Goal: Communication & Community: Answer question/provide support

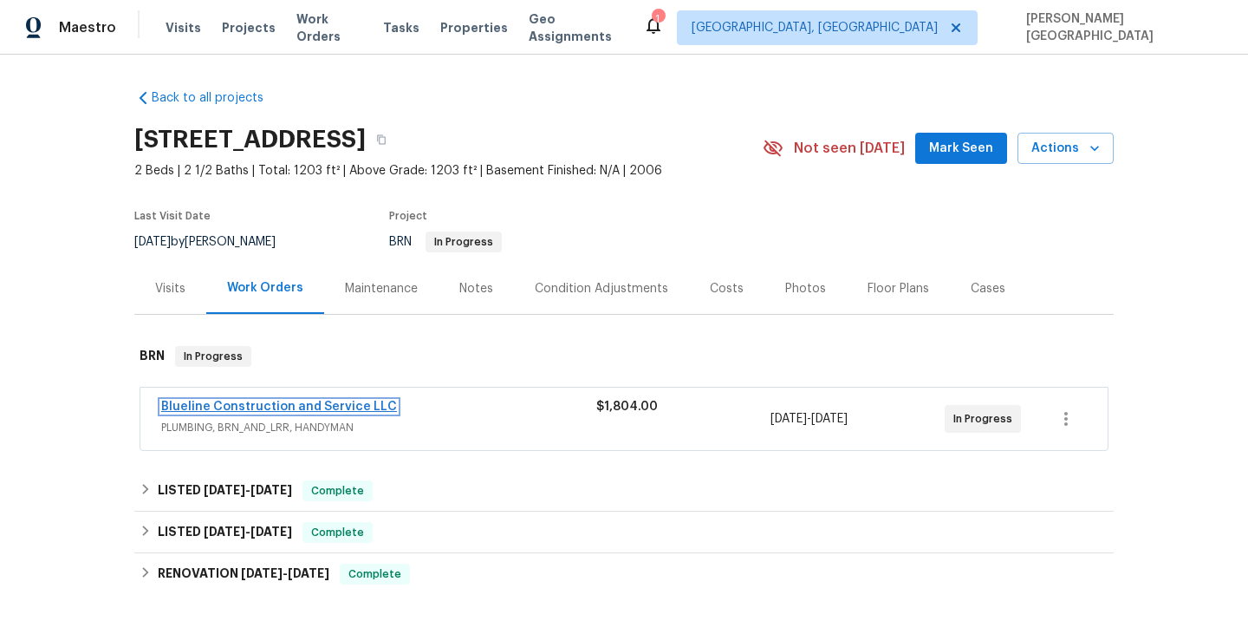
click at [246, 403] on link "Blueline Construction and Service LLC" at bounding box center [279, 406] width 236 height 12
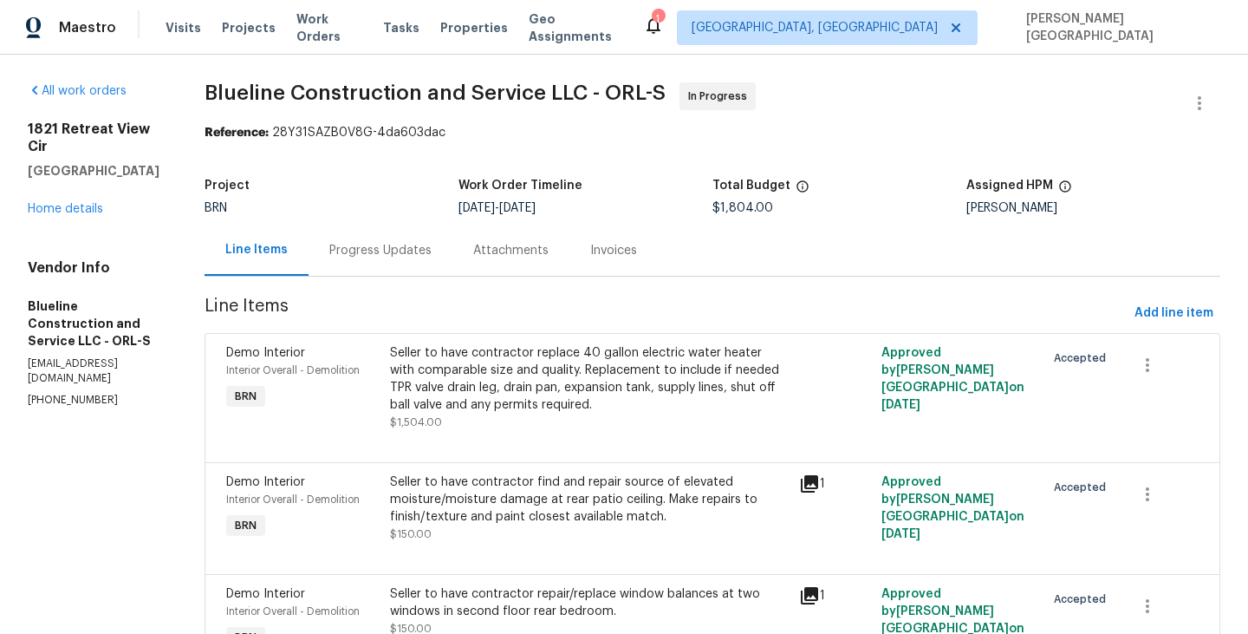
click at [377, 259] on div "Progress Updates" at bounding box center [381, 249] width 144 height 51
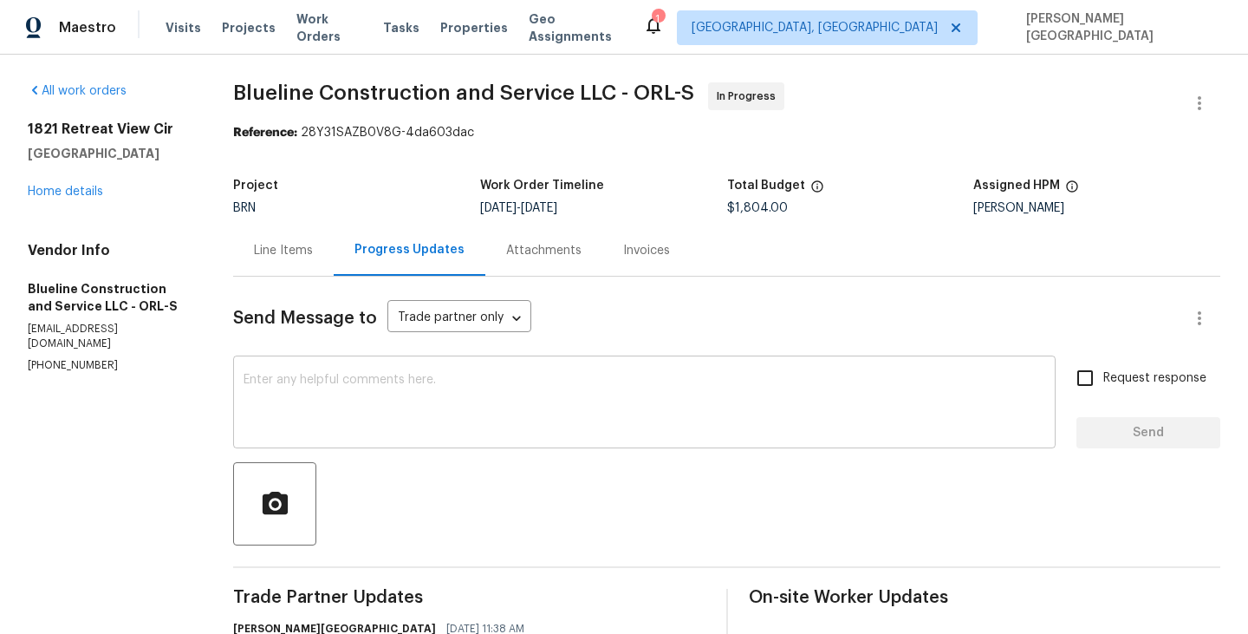
click at [263, 379] on textarea at bounding box center [645, 404] width 802 height 61
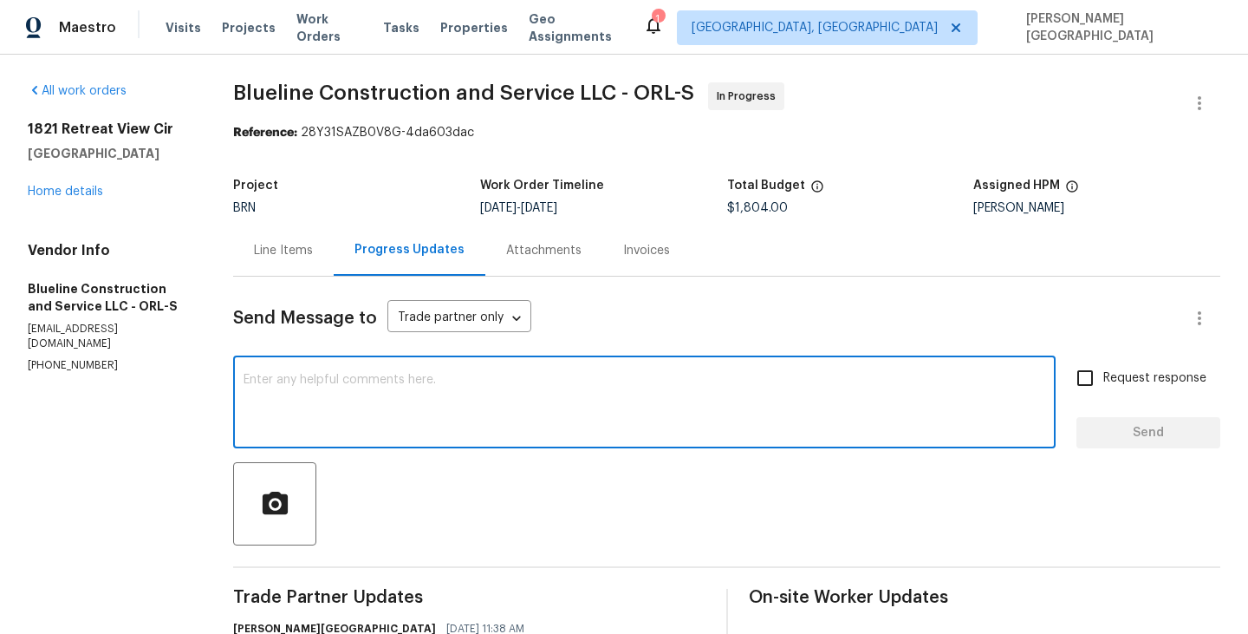
paste textarea "Thanks for accepting the WO. We close on 7/14 would be able to get it done by t…"
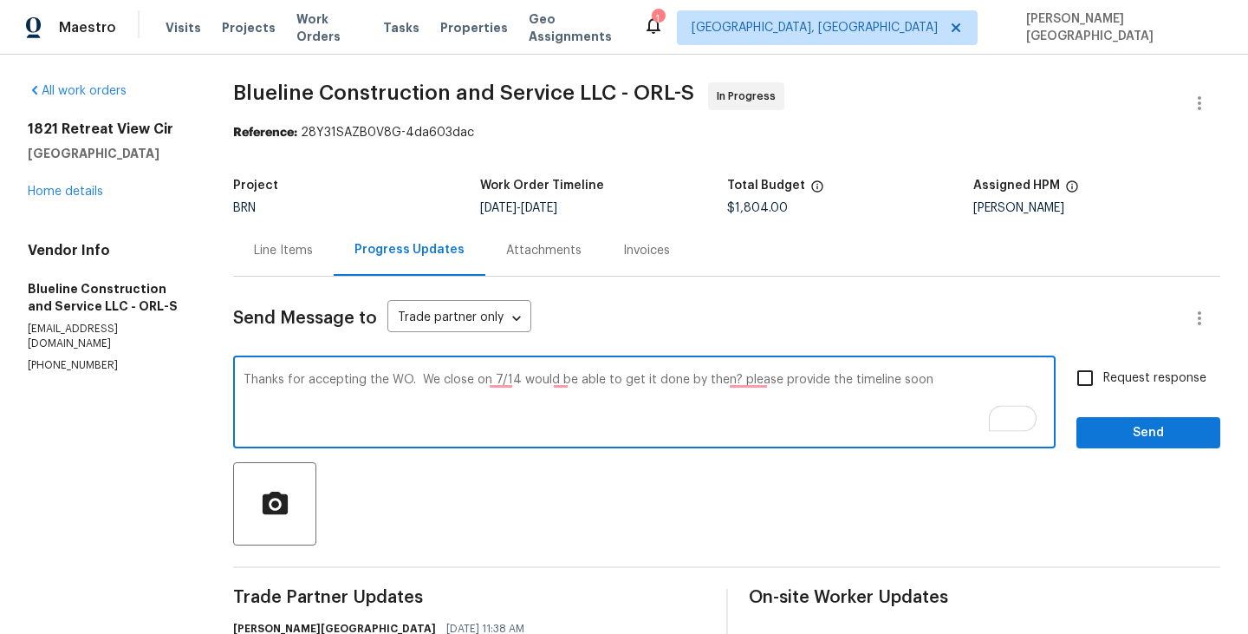
drag, startPoint x: 424, startPoint y: 375, endPoint x: 731, endPoint y: 374, distance: 306.8
click at [731, 374] on textarea "Thanks for accepting the WO. We close on 7/14 would be able to get it done by t…" at bounding box center [645, 404] width 802 height 61
type textarea "Thanks for accepting the WO. Please provide the timeline soon"
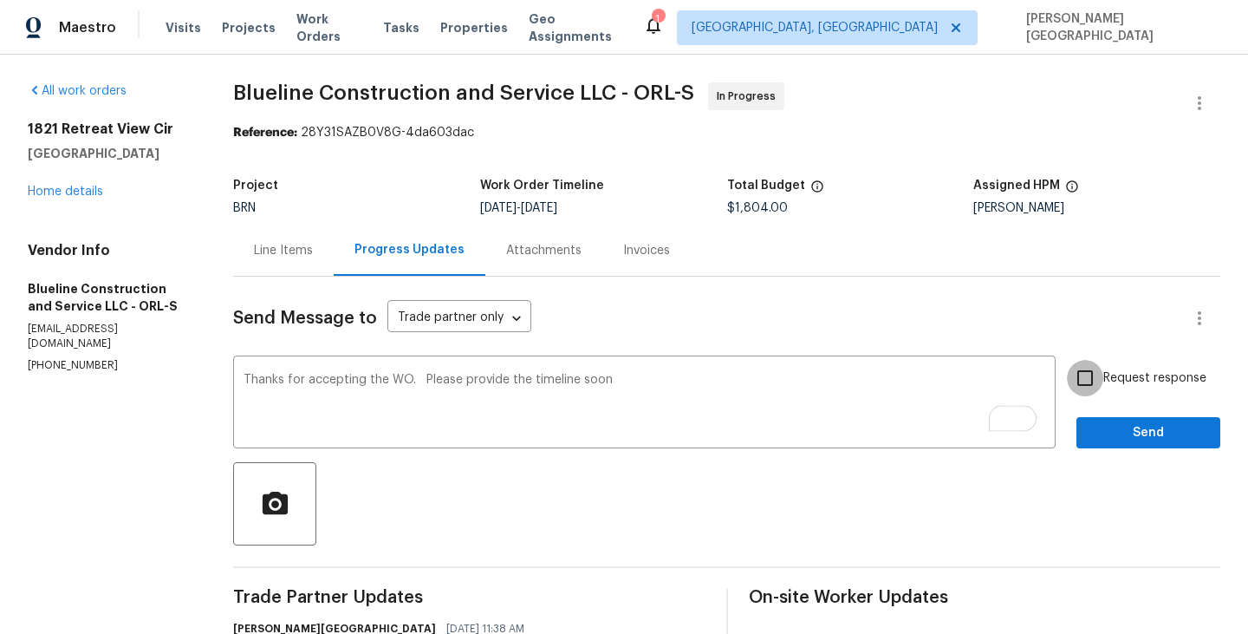
click at [1085, 380] on input "Request response" at bounding box center [1085, 378] width 36 height 36
checkbox input "true"
click at [1105, 431] on span "Send" at bounding box center [1148, 433] width 116 height 22
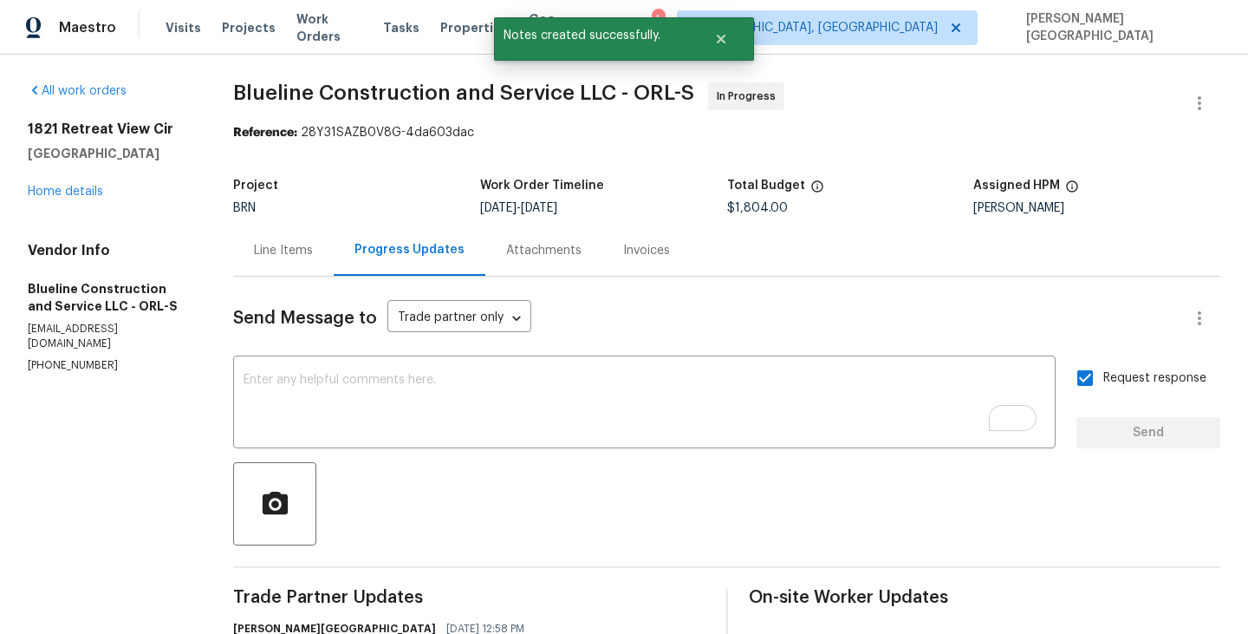
click at [263, 89] on span "Blueline Construction and Service LLC - ORL-S" at bounding box center [463, 92] width 461 height 21
click at [375, 102] on span "Blueline Construction and Service LLC - ORL-S" at bounding box center [463, 92] width 461 height 21
copy span "Blueline Construction"
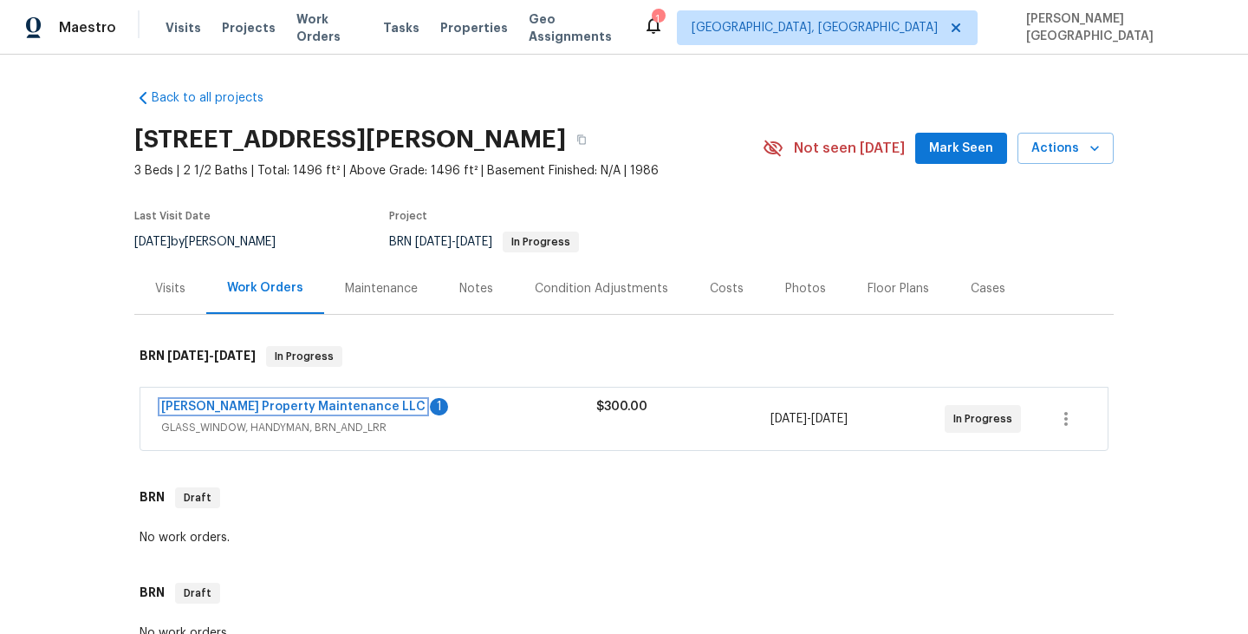
drag, startPoint x: 323, startPoint y: 406, endPoint x: 350, endPoint y: 402, distance: 27.1
click at [323, 406] on link "Glen Property Maintenance LLC" at bounding box center [293, 406] width 264 height 12
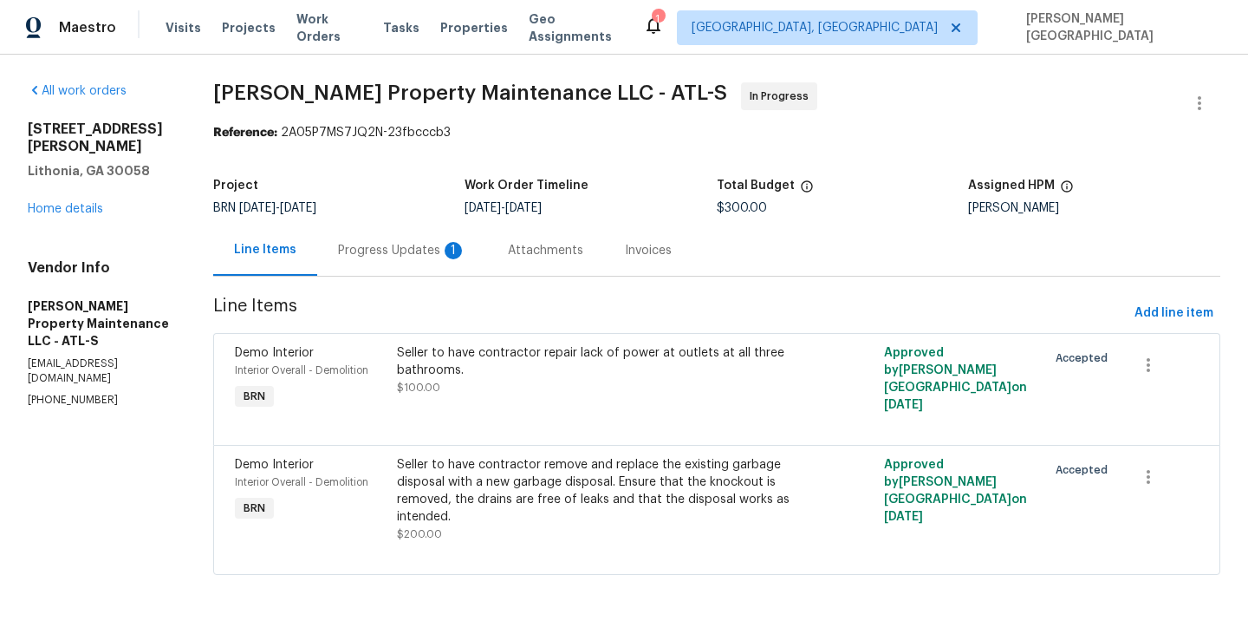
click at [413, 253] on div "Progress Updates 1" at bounding box center [402, 250] width 128 height 17
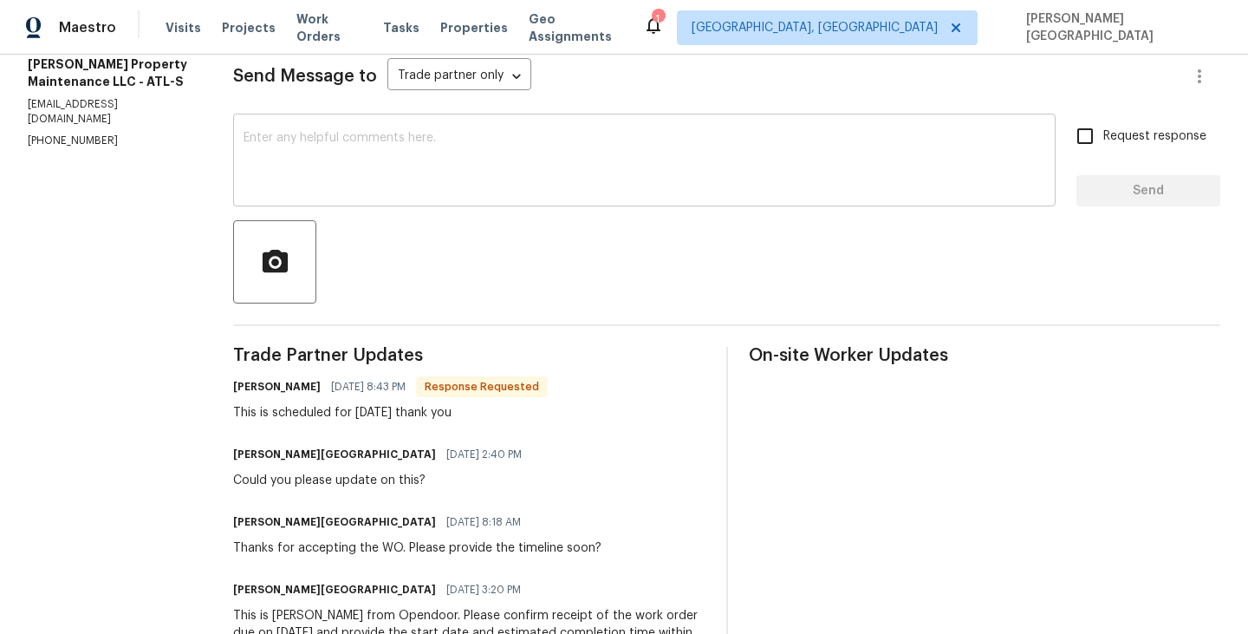
scroll to position [315, 0]
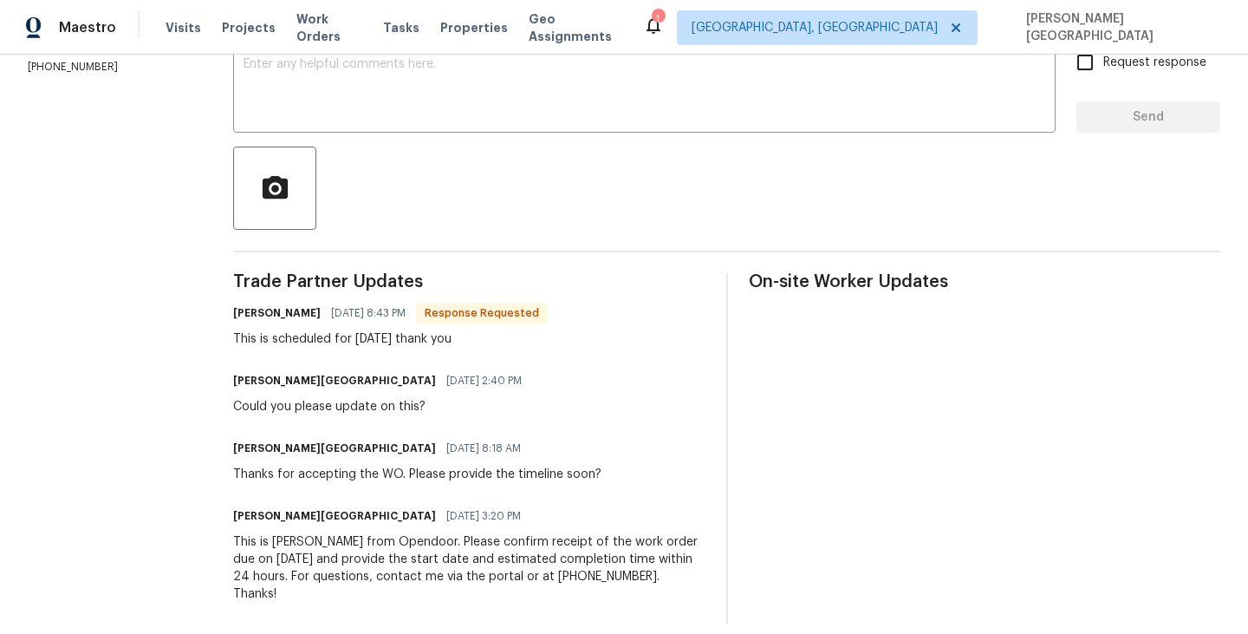
click at [339, 338] on div "This is scheduled for tomorrow thank you" at bounding box center [390, 338] width 315 height 17
copy div "This is scheduled for tomorrow thank you"
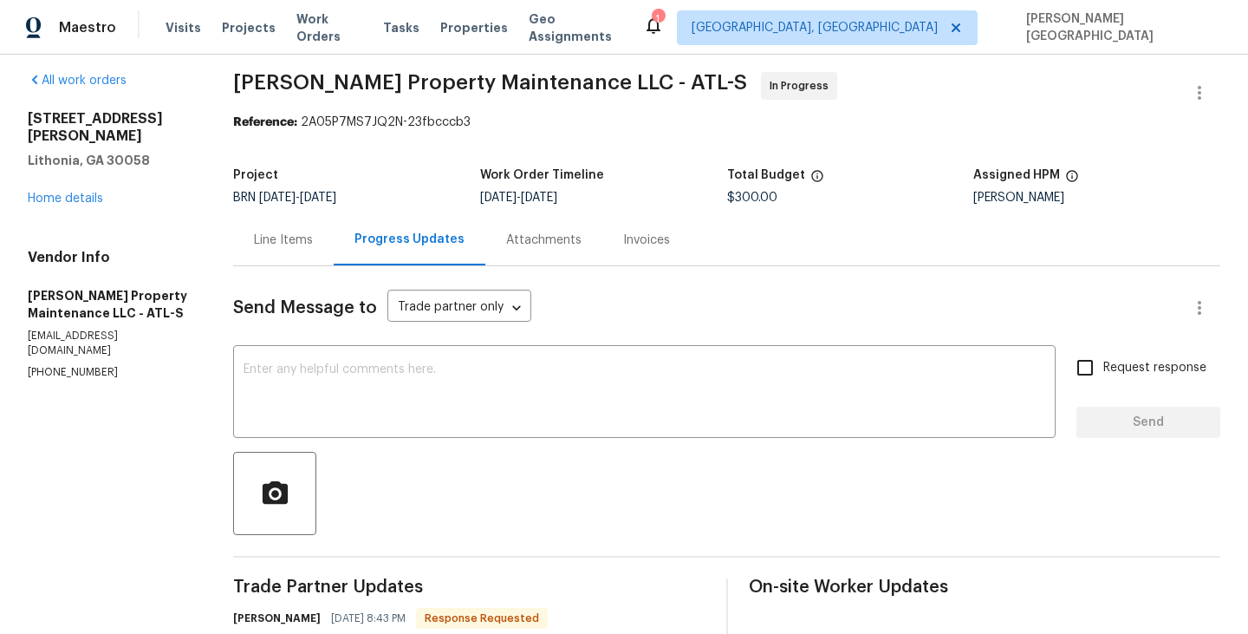
click at [333, 348] on div "Send Message to Trade partner only Trade partner only ​ x ​ Request response Se…" at bounding box center [726, 597] width 987 height 662
click at [336, 359] on div "x ​" at bounding box center [644, 393] width 822 height 88
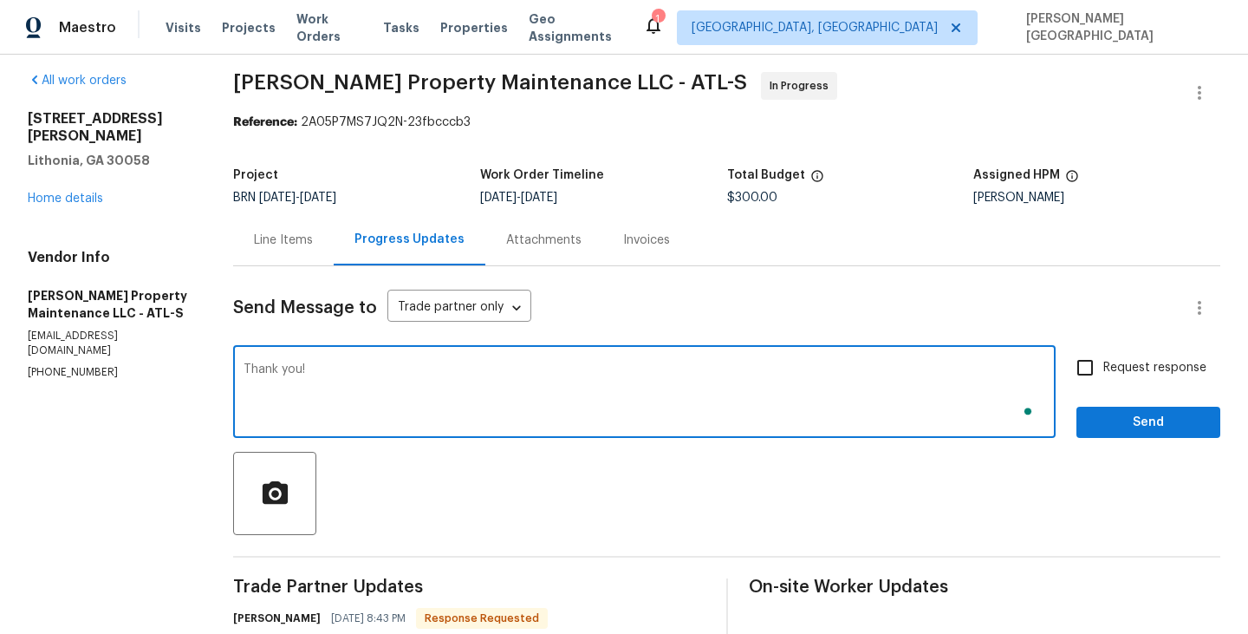
type textarea "Thank you!"
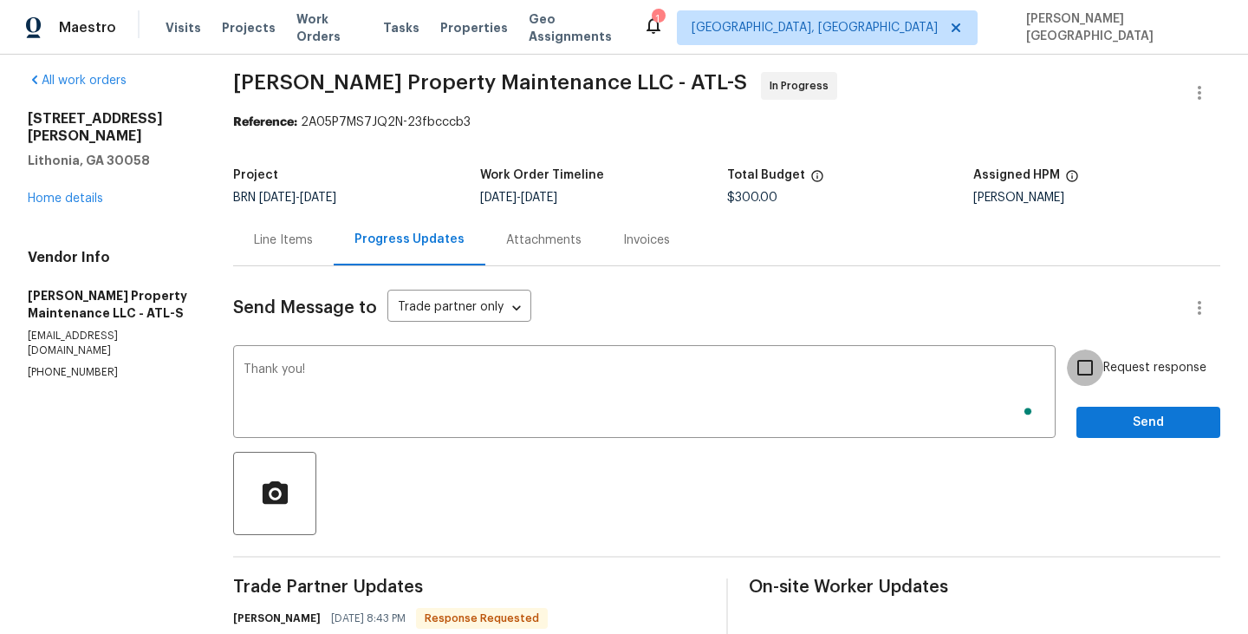
click at [1090, 357] on input "Request response" at bounding box center [1085, 367] width 36 height 36
checkbox input "true"
click at [1114, 432] on button "Send" at bounding box center [1148, 422] width 144 height 32
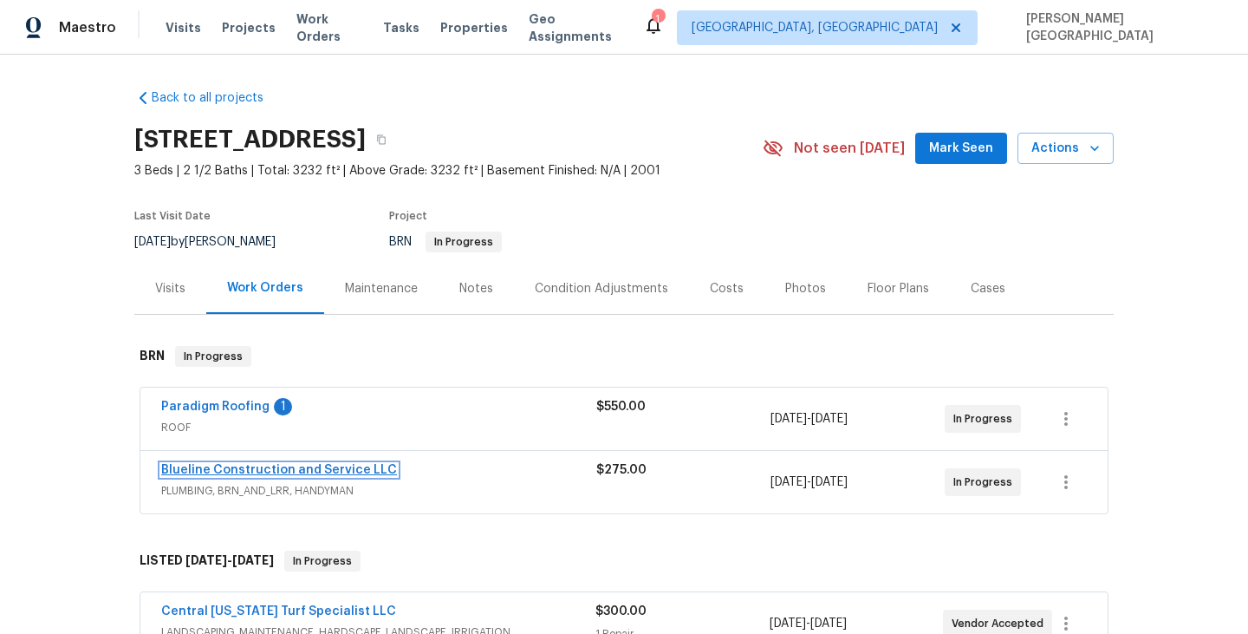
click at [244, 469] on link "Blueline Construction and Service LLC" at bounding box center [279, 470] width 236 height 12
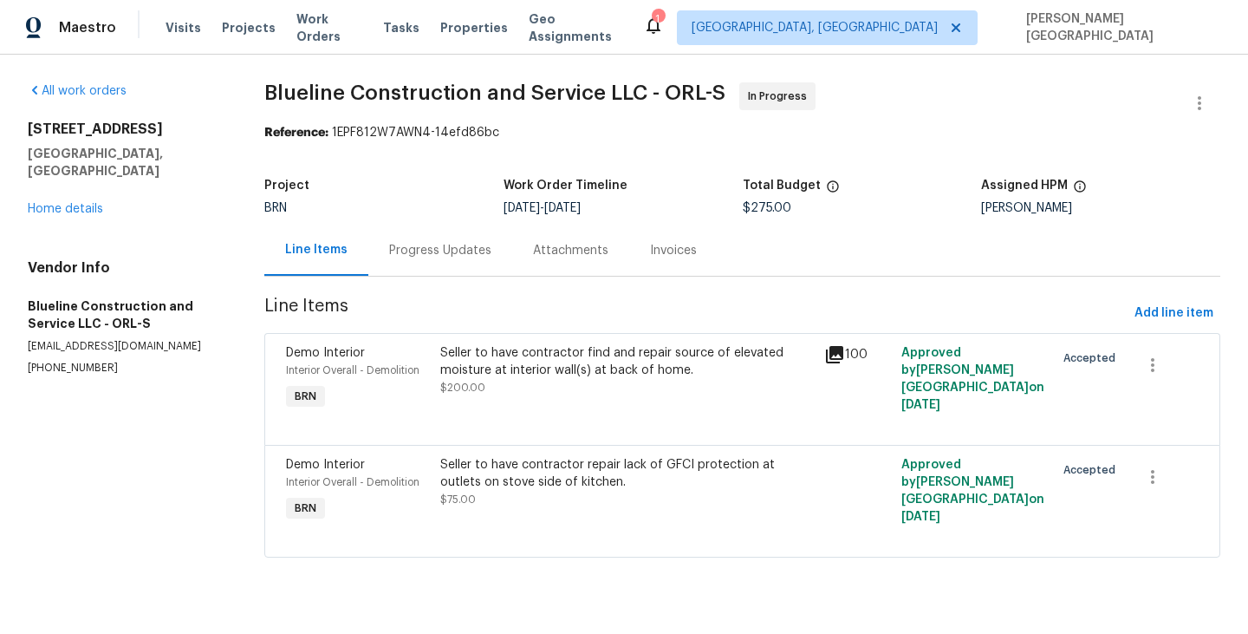
click at [460, 253] on div "Progress Updates" at bounding box center [440, 250] width 102 height 17
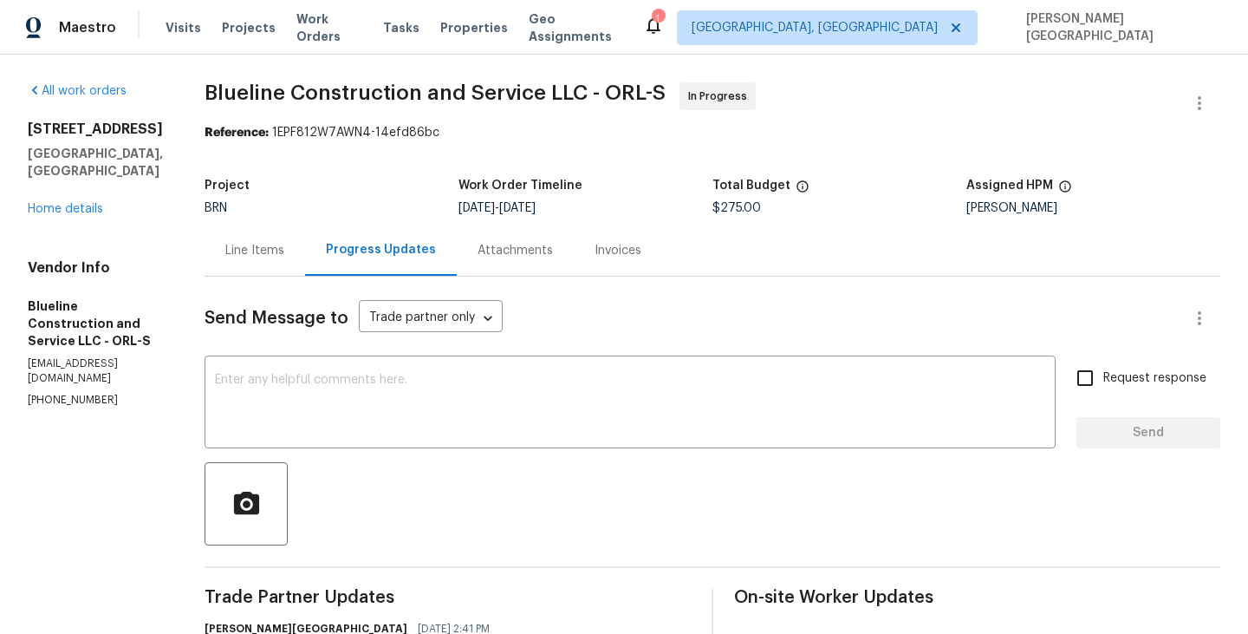
click at [264, 249] on div "Line Items" at bounding box center [254, 250] width 59 height 17
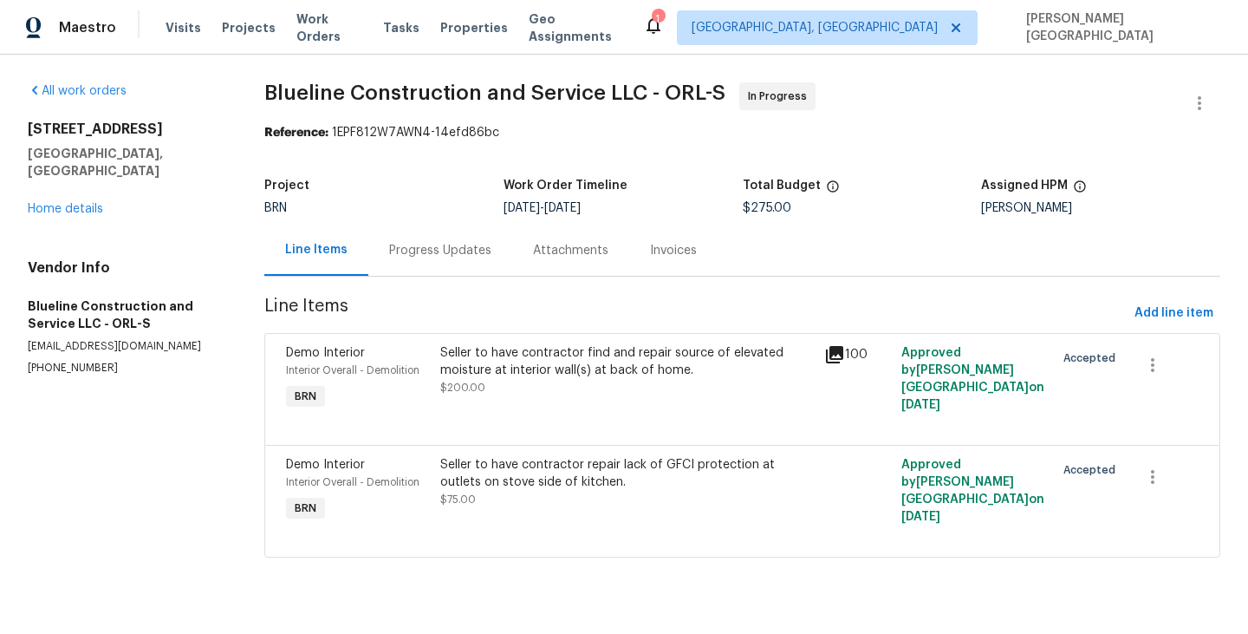
click at [481, 388] on span "$200.00" at bounding box center [462, 387] width 45 height 10
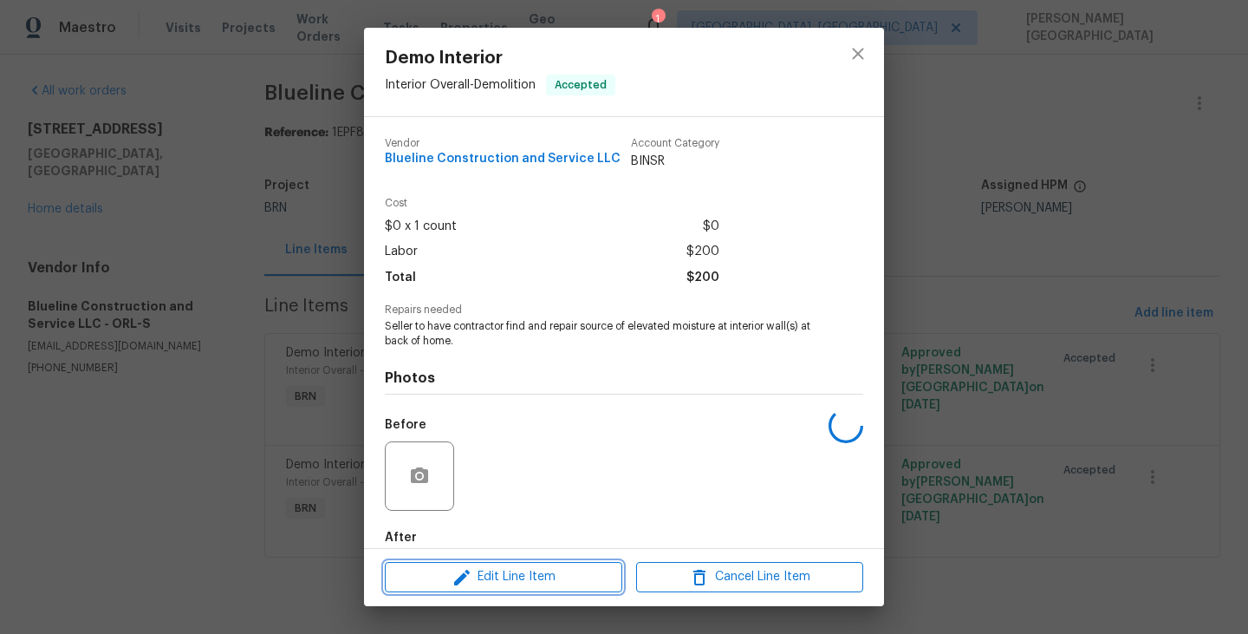
click at [452, 569] on icon "button" at bounding box center [462, 577] width 21 height 21
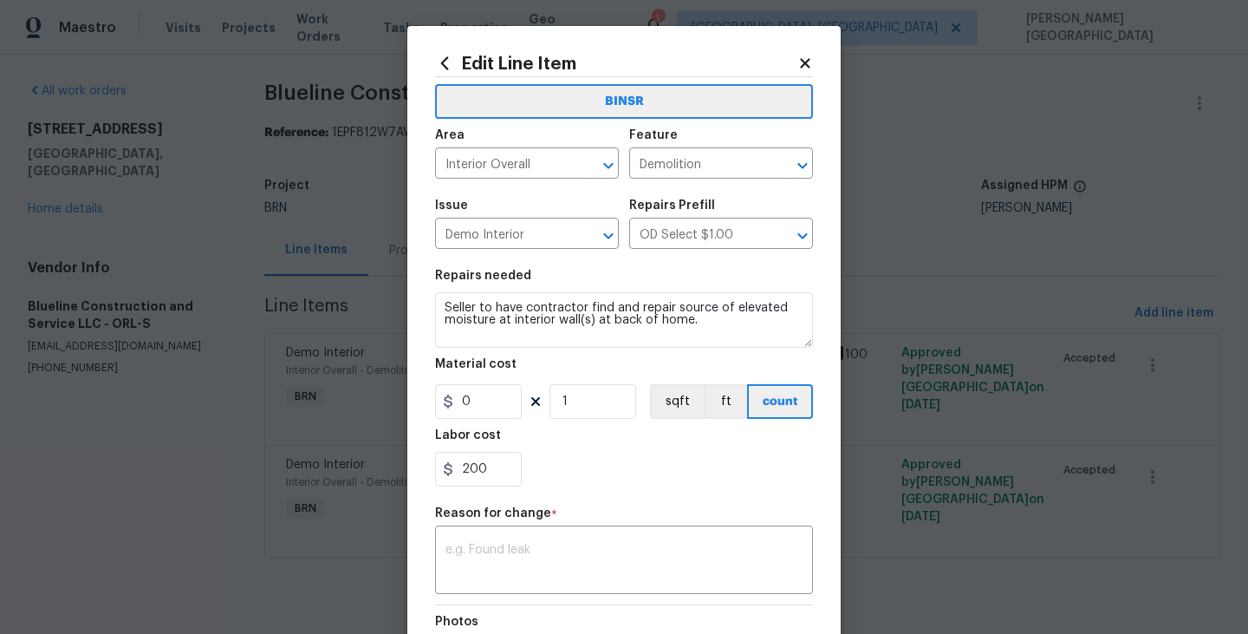
click at [467, 488] on section "Repairs needed Seller to have contractor find and repair source of elevated moi…" at bounding box center [624, 377] width 378 height 237
click at [486, 463] on input "200" at bounding box center [478, 469] width 87 height 35
paste input "14925."
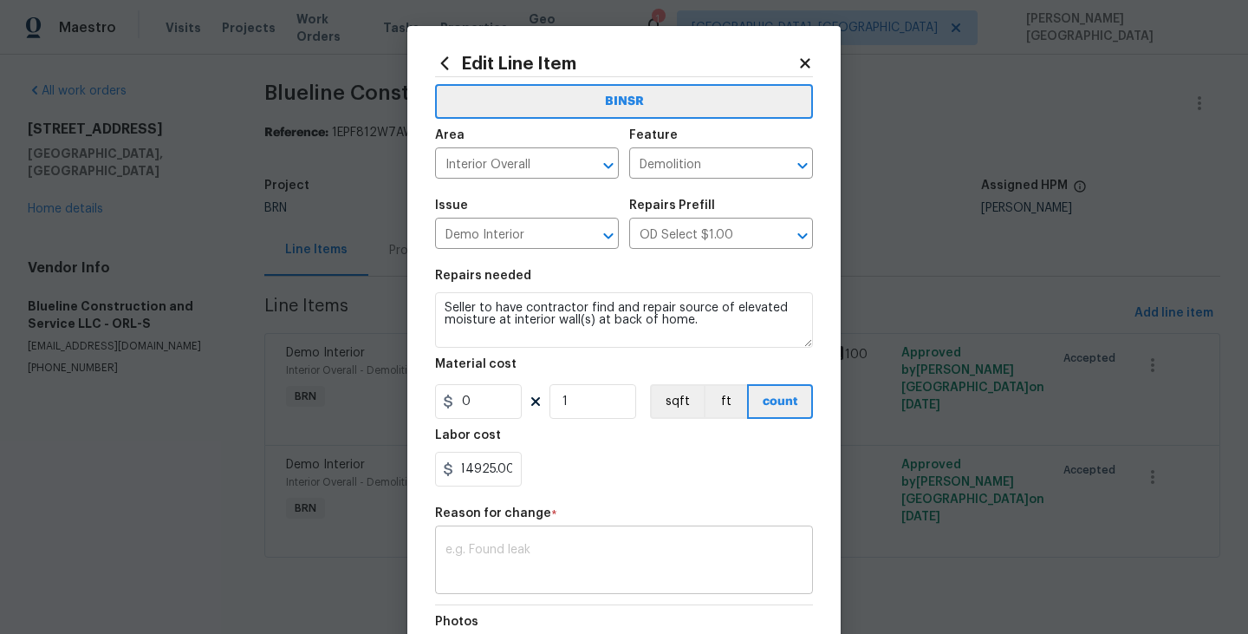
type input "14925"
click at [498, 571] on textarea at bounding box center [623, 561] width 357 height 36
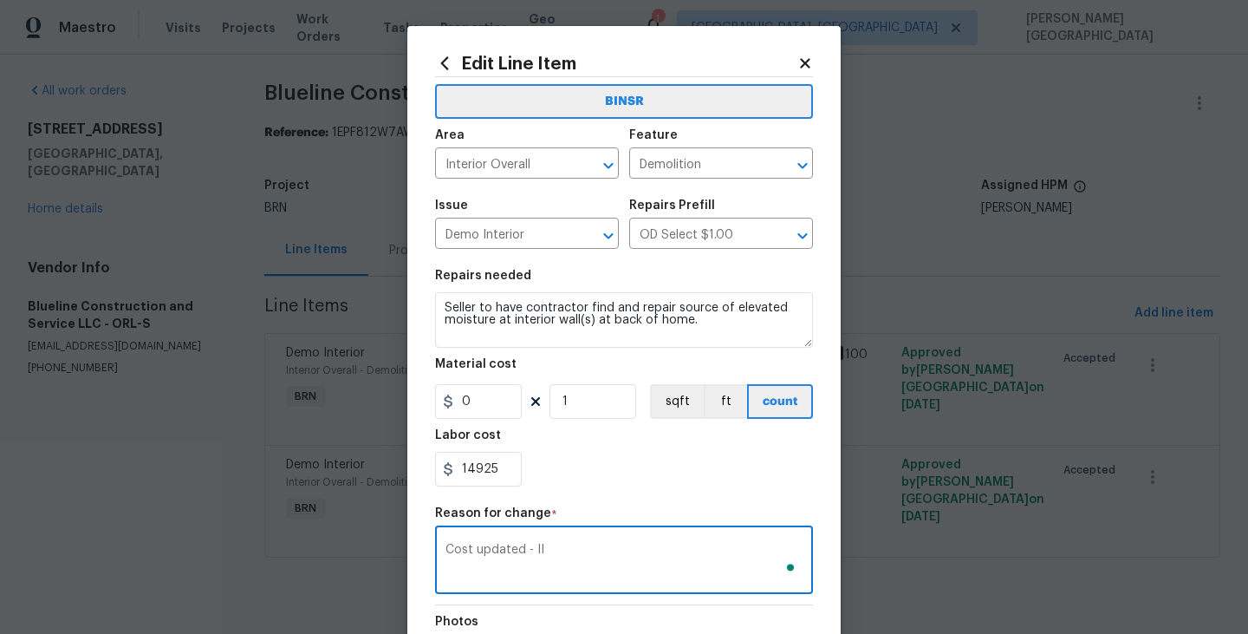
scroll to position [238, 0]
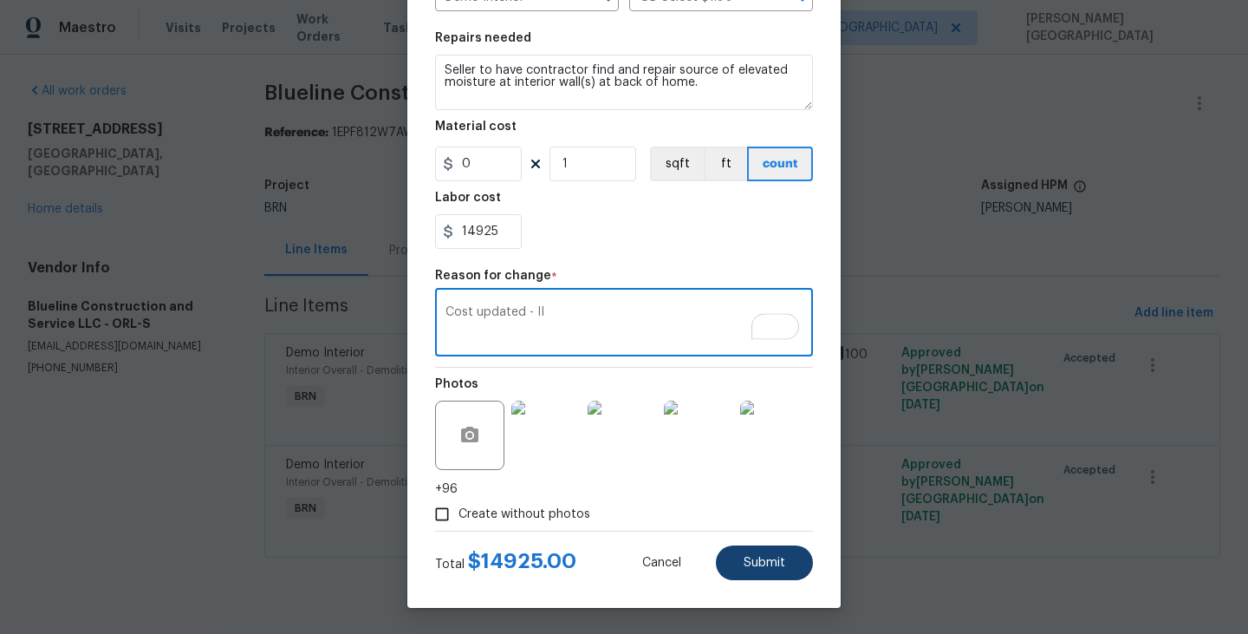
type textarea "Cost updated - II"
click at [748, 557] on span "Submit" at bounding box center [765, 562] width 42 height 13
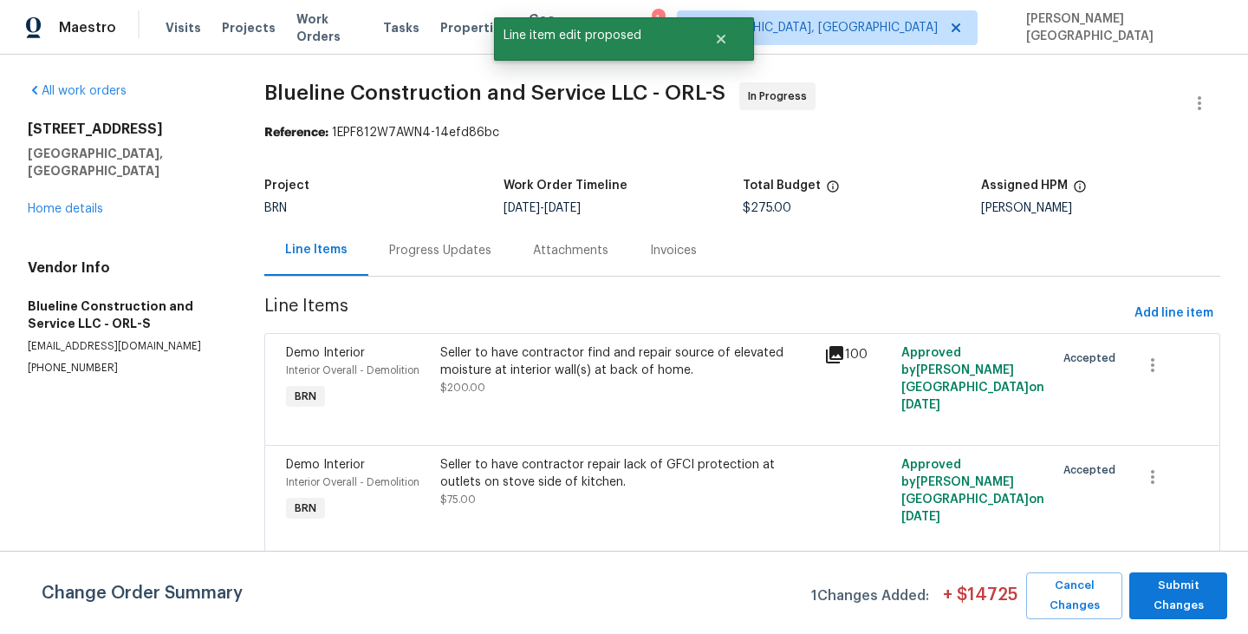
scroll to position [0, 0]
click at [1170, 592] on span "Submit Changes" at bounding box center [1178, 595] width 81 height 40
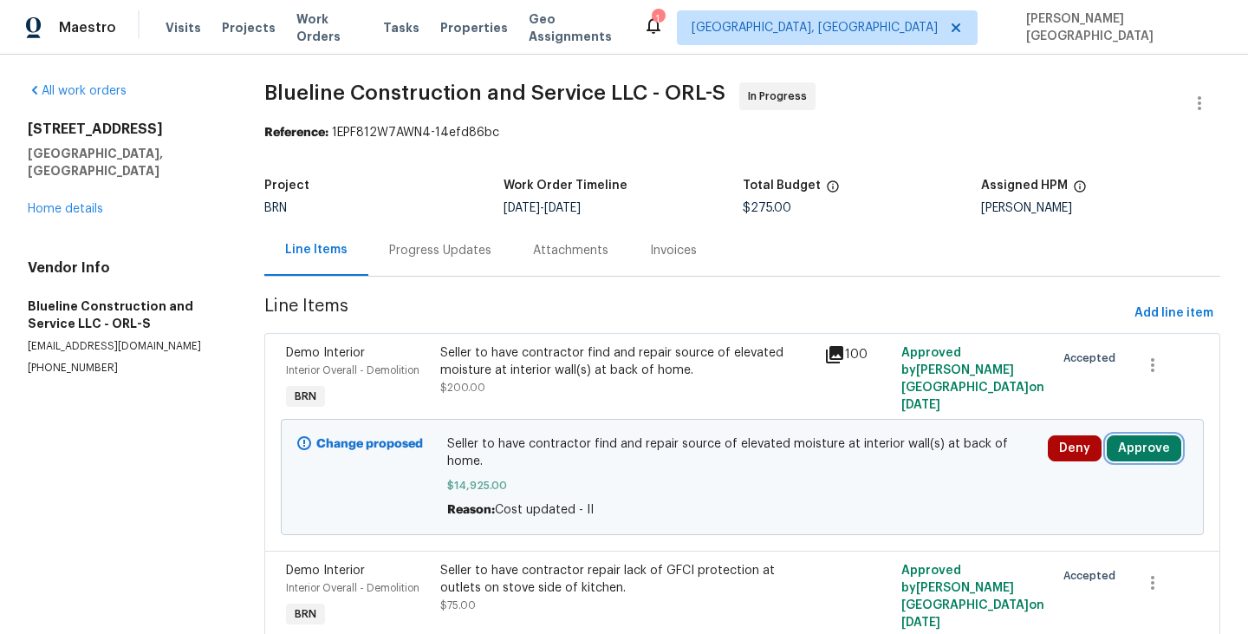
click at [1140, 445] on button "Approve" at bounding box center [1144, 448] width 75 height 26
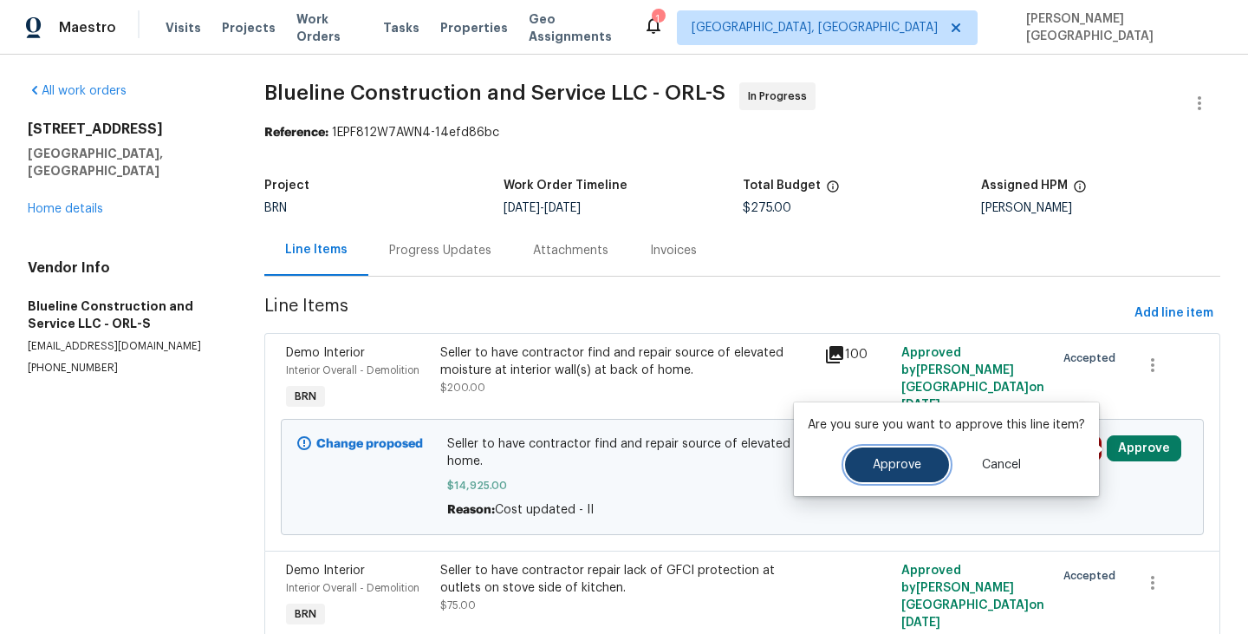
click at [903, 476] on button "Approve" at bounding box center [897, 464] width 104 height 35
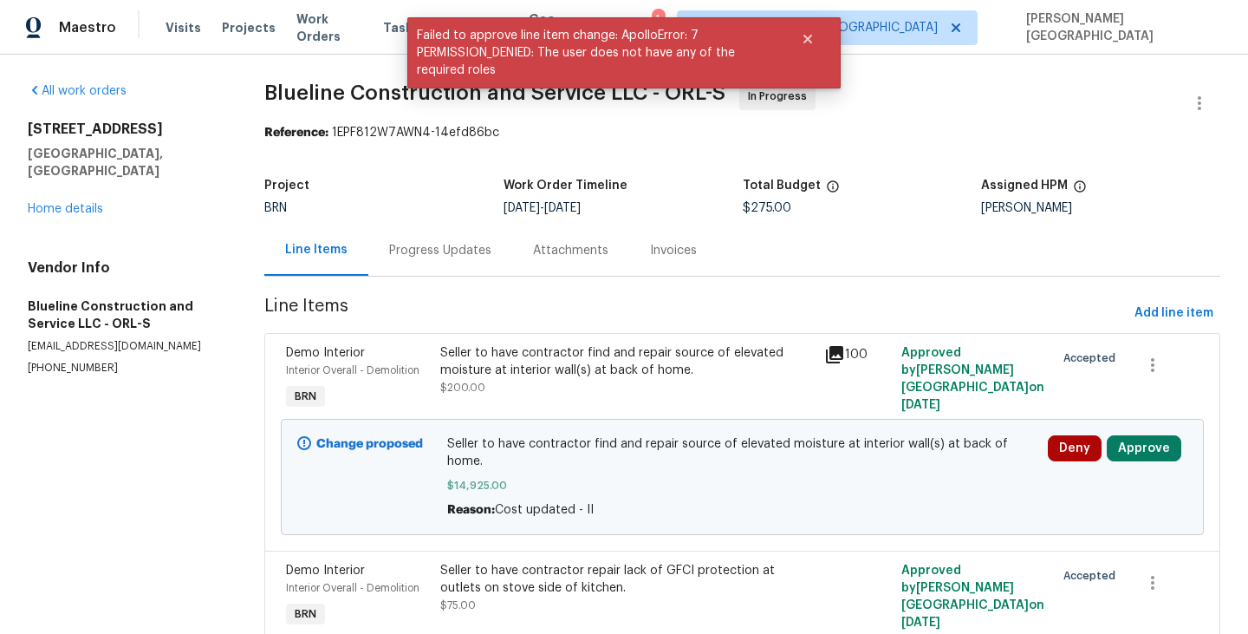
click at [426, 257] on div "Progress Updates" at bounding box center [440, 250] width 102 height 17
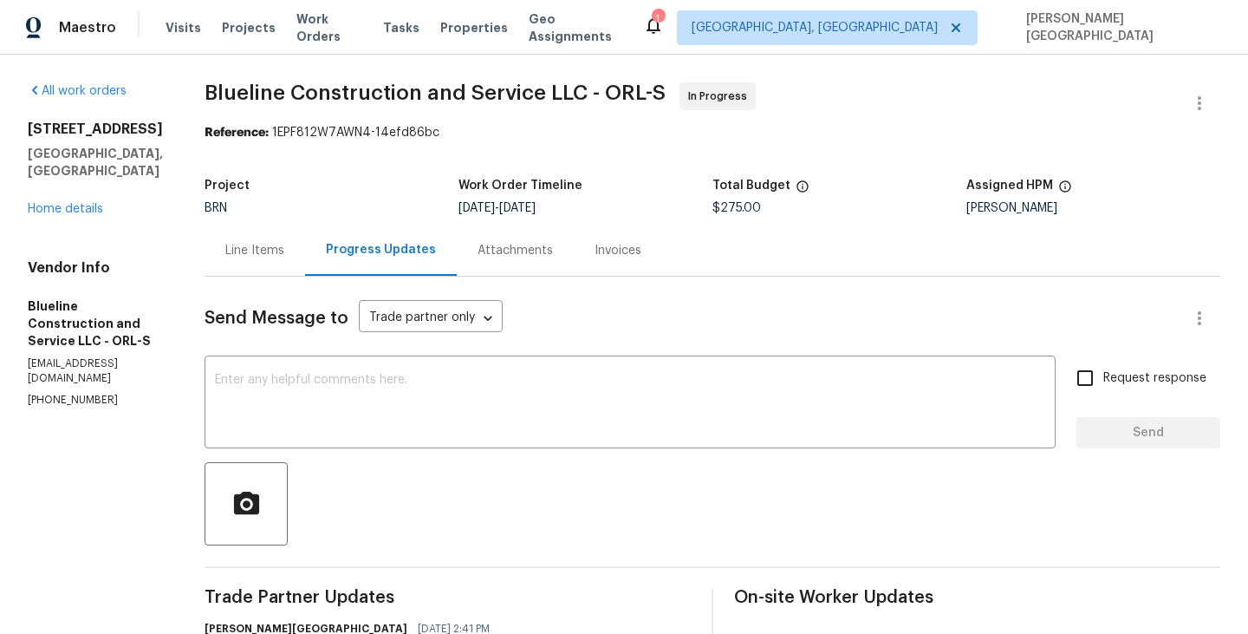
click at [103, 190] on div "4801 Summerbridge Cir Leesburg, FL 34748 Home details" at bounding box center [95, 168] width 135 height 97
click at [81, 203] on link "Home details" at bounding box center [65, 209] width 75 height 12
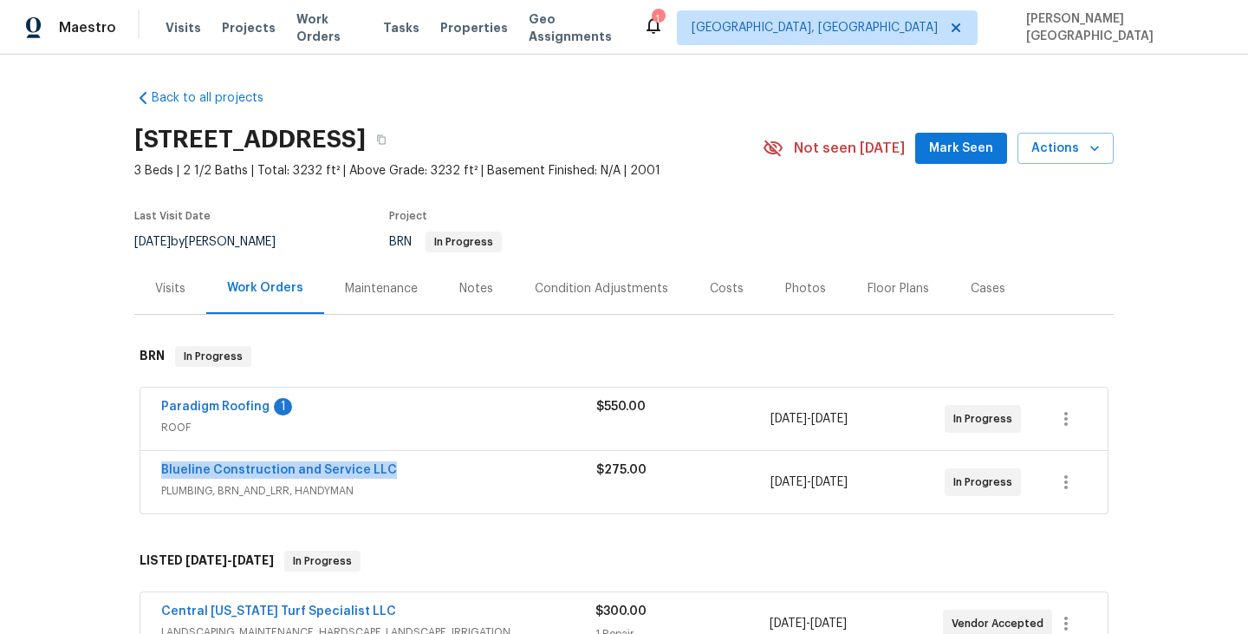
drag, startPoint x: 411, startPoint y: 474, endPoint x: 150, endPoint y: 472, distance: 260.9
click at [150, 472] on div "Blueline Construction and Service LLC PLUMBING, BRN_AND_LRR, HANDYMAN $275.00 9…" at bounding box center [623, 482] width 967 height 62
copy link "Blueline Construction and Service LLC"
click at [244, 472] on link "Blueline Construction and Service LLC" at bounding box center [279, 470] width 236 height 12
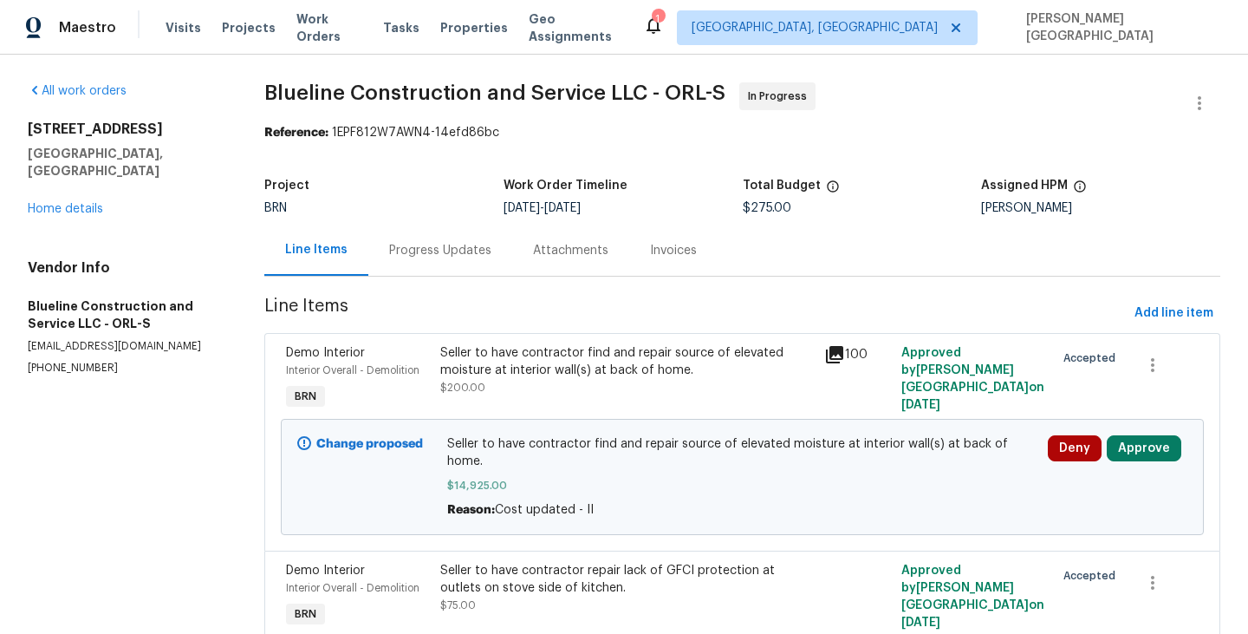
click at [429, 259] on div "Progress Updates" at bounding box center [440, 249] width 144 height 51
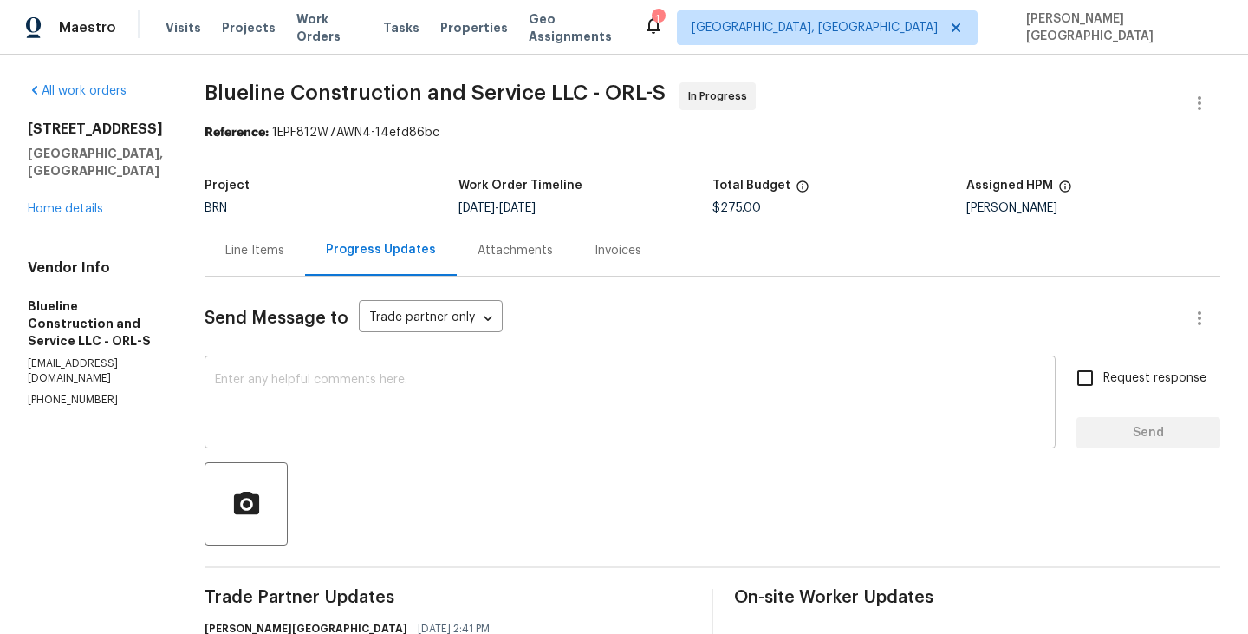
click at [409, 408] on textarea at bounding box center [630, 404] width 830 height 61
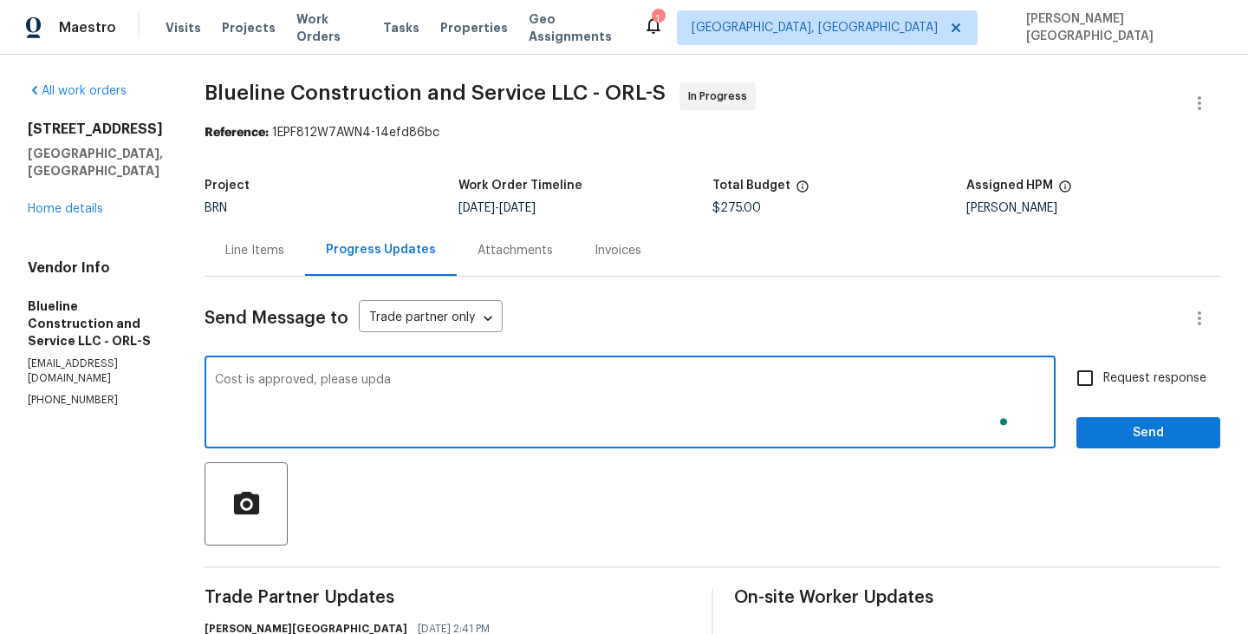
type textarea "Cost is approved, please updat"
type textarea "Cost is approved, thanks."
click at [1108, 372] on span "Request response" at bounding box center [1154, 378] width 103 height 18
click at [1103, 372] on input "Request response" at bounding box center [1085, 378] width 36 height 36
checkbox input "true"
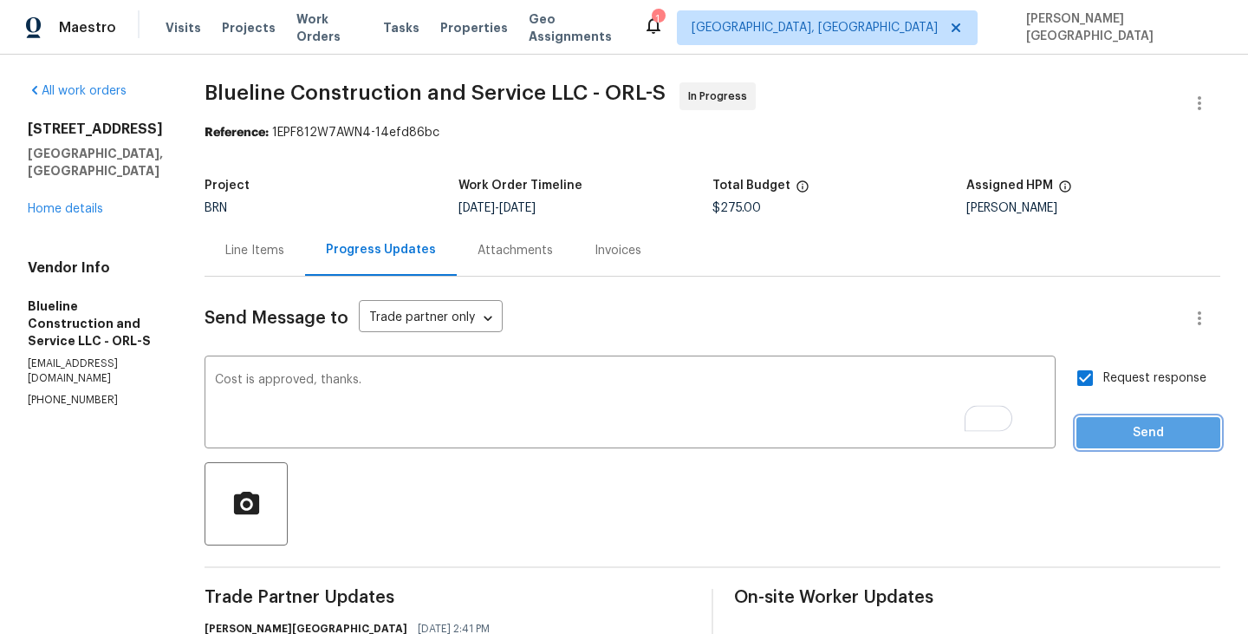
click at [1110, 424] on span "Send" at bounding box center [1148, 433] width 116 height 22
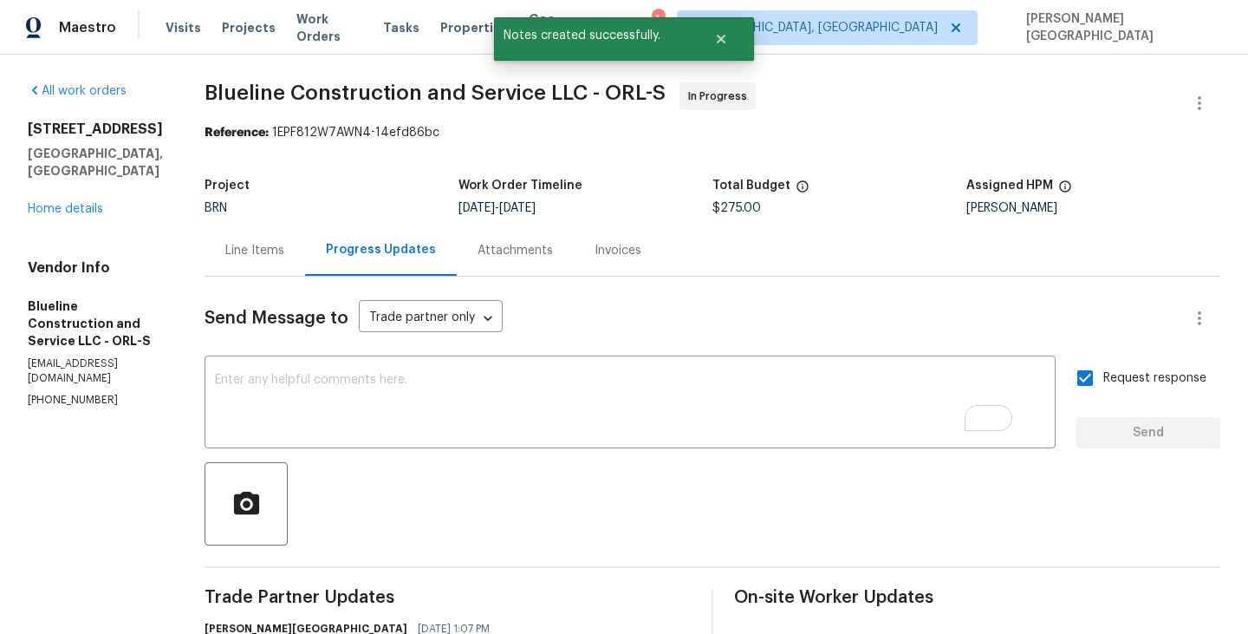
click at [62, 182] on div "4801 Summerbridge Cir Leesburg, FL 34748 Home details" at bounding box center [95, 168] width 135 height 97
click at [62, 203] on link "Home details" at bounding box center [65, 209] width 75 height 12
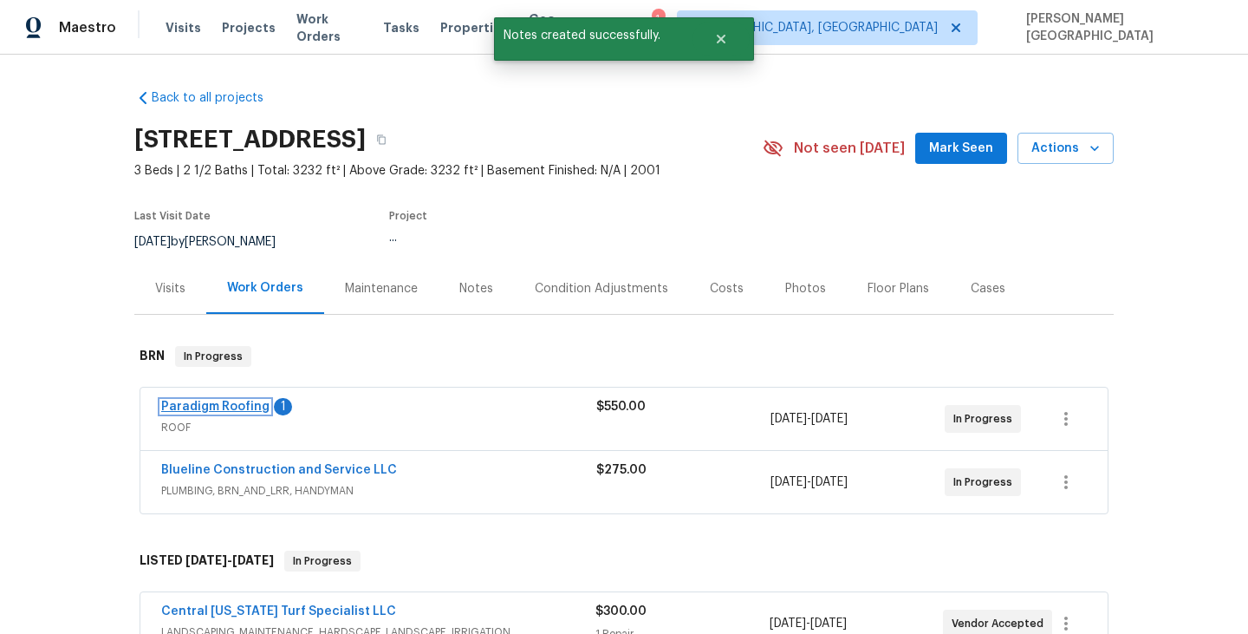
click at [214, 409] on link "Paradigm Roofing" at bounding box center [215, 406] width 108 height 12
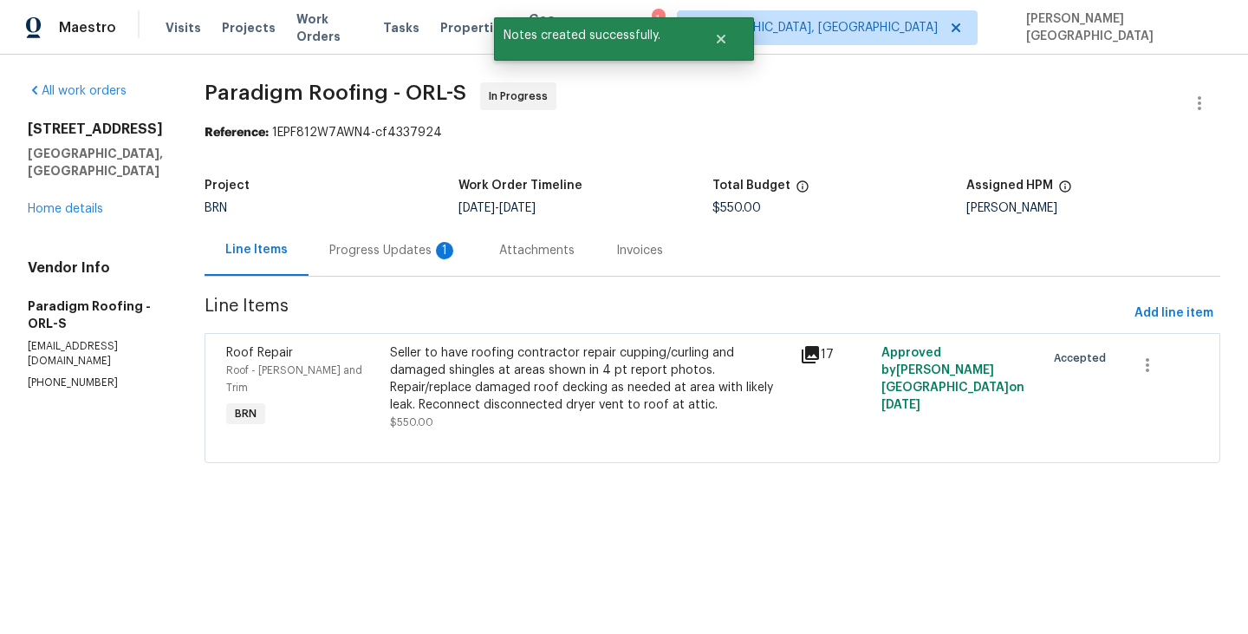
click at [497, 256] on div "Attachments" at bounding box center [536, 249] width 117 height 51
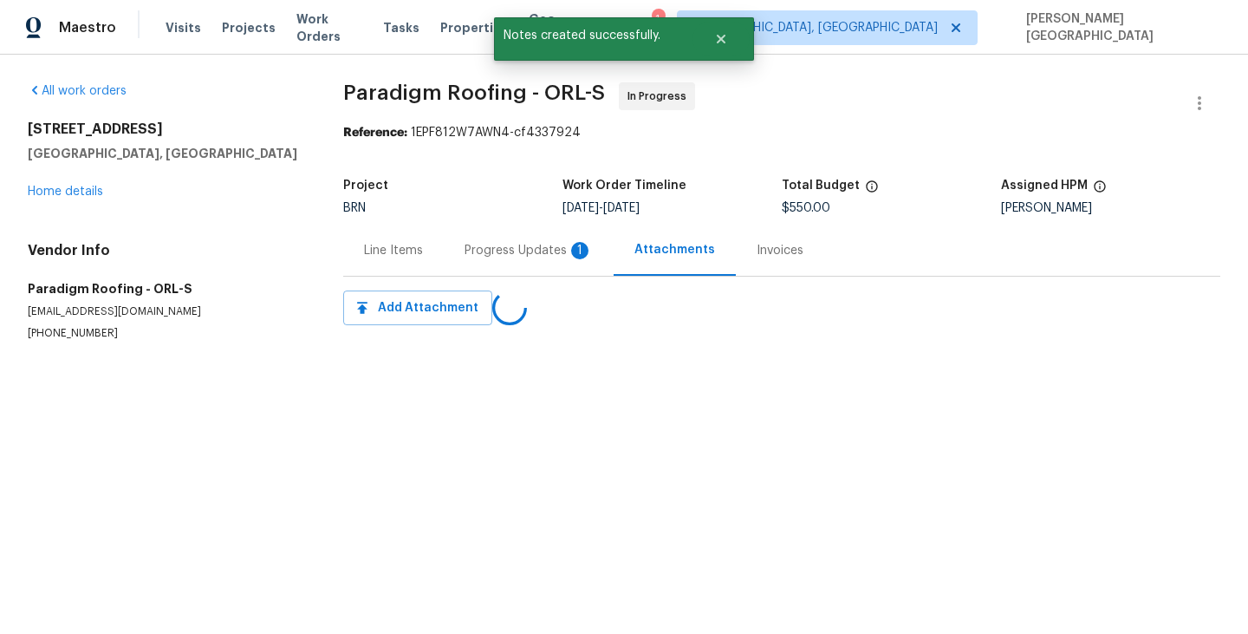
click at [499, 256] on div "Progress Updates 1" at bounding box center [529, 250] width 128 height 17
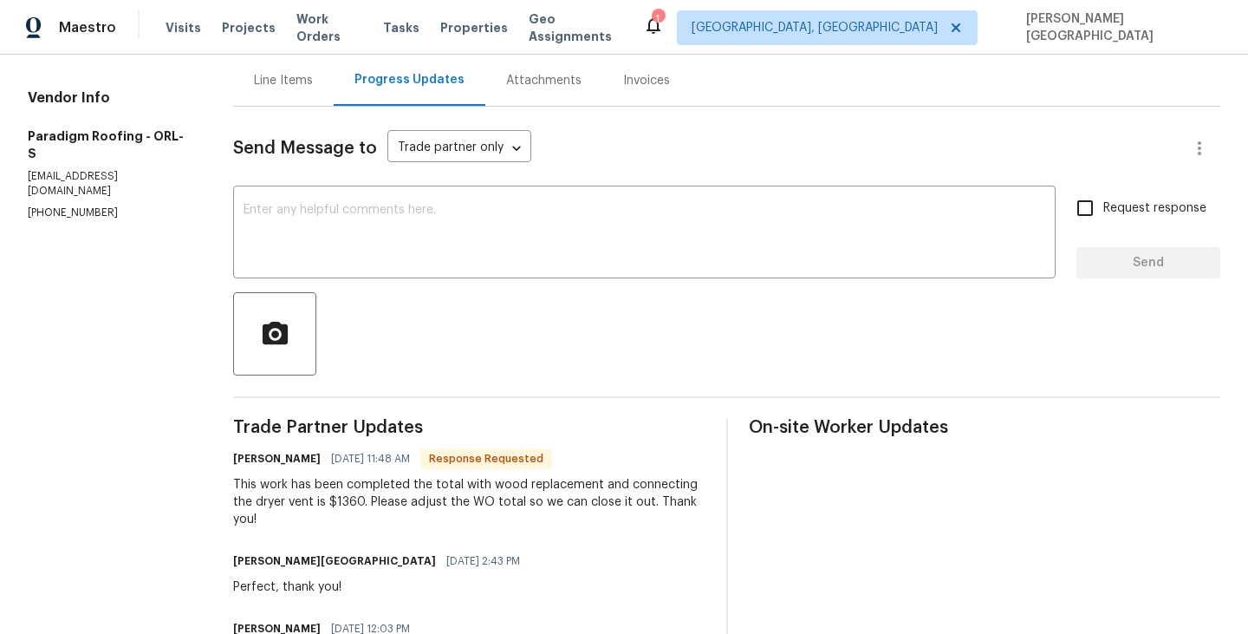
scroll to position [136, 0]
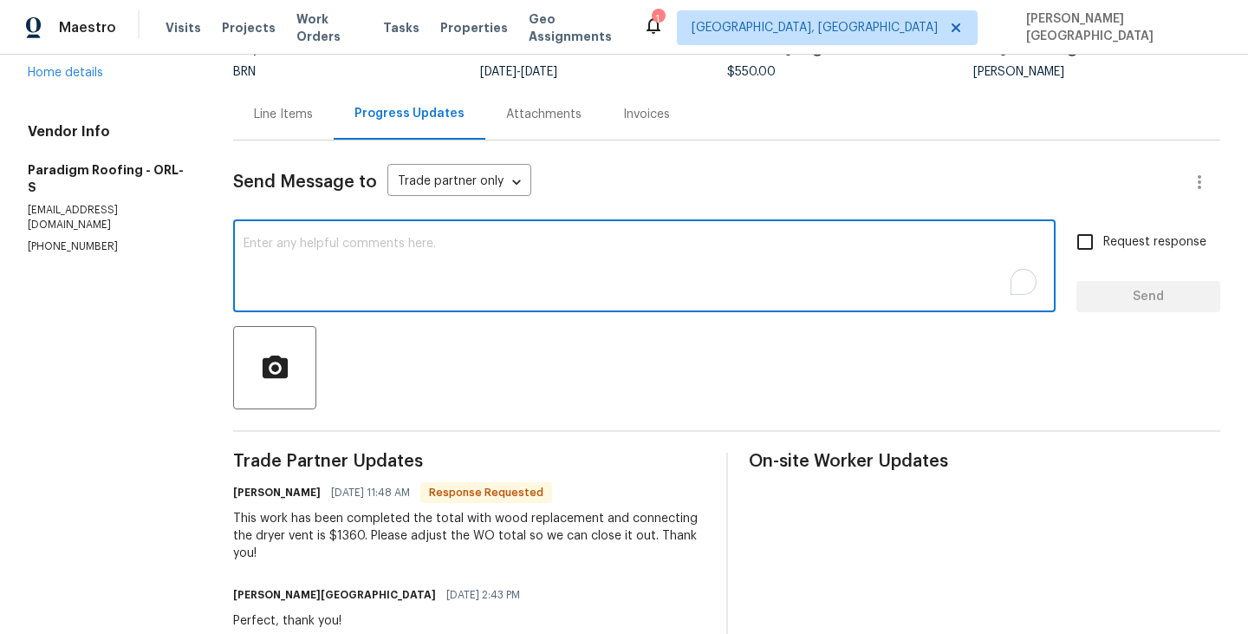
click at [301, 245] on textarea "To enrich screen reader interactions, please activate Accessibility in Grammarl…" at bounding box center [645, 267] width 802 height 61
type textarea "Okay, I will update shortly, thanks."
click at [1140, 257] on label "Request response" at bounding box center [1137, 242] width 140 height 36
click at [1103, 257] on input "Request response" at bounding box center [1085, 242] width 36 height 36
checkbox input "true"
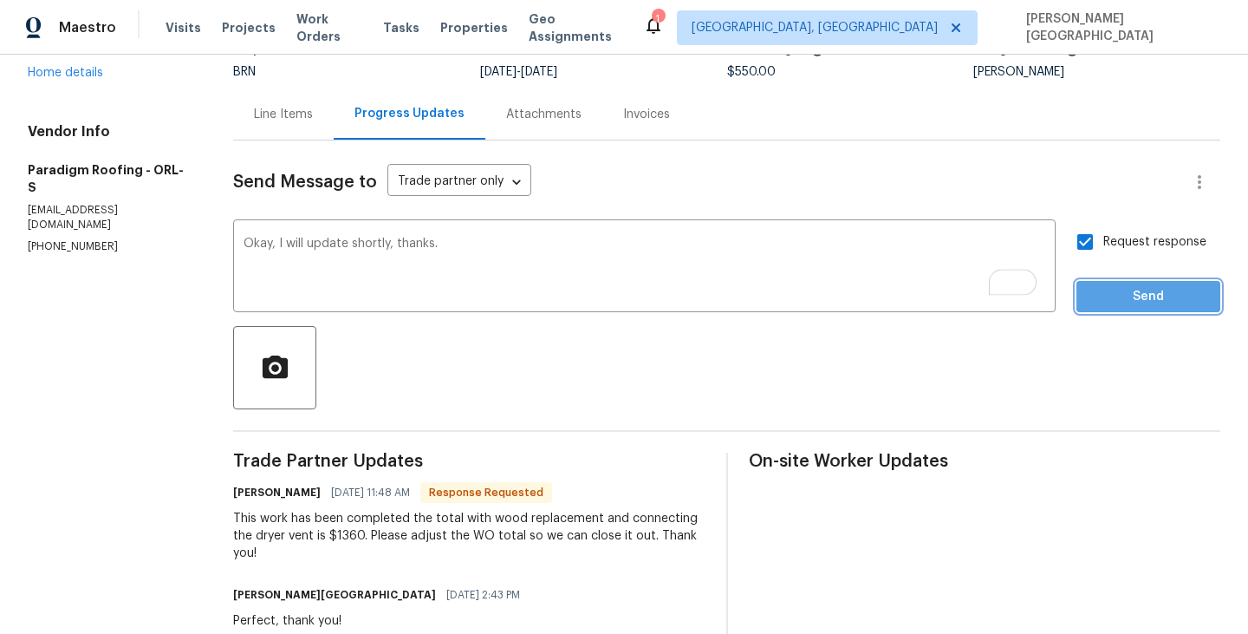
click at [1140, 309] on button "Send" at bounding box center [1148, 297] width 144 height 32
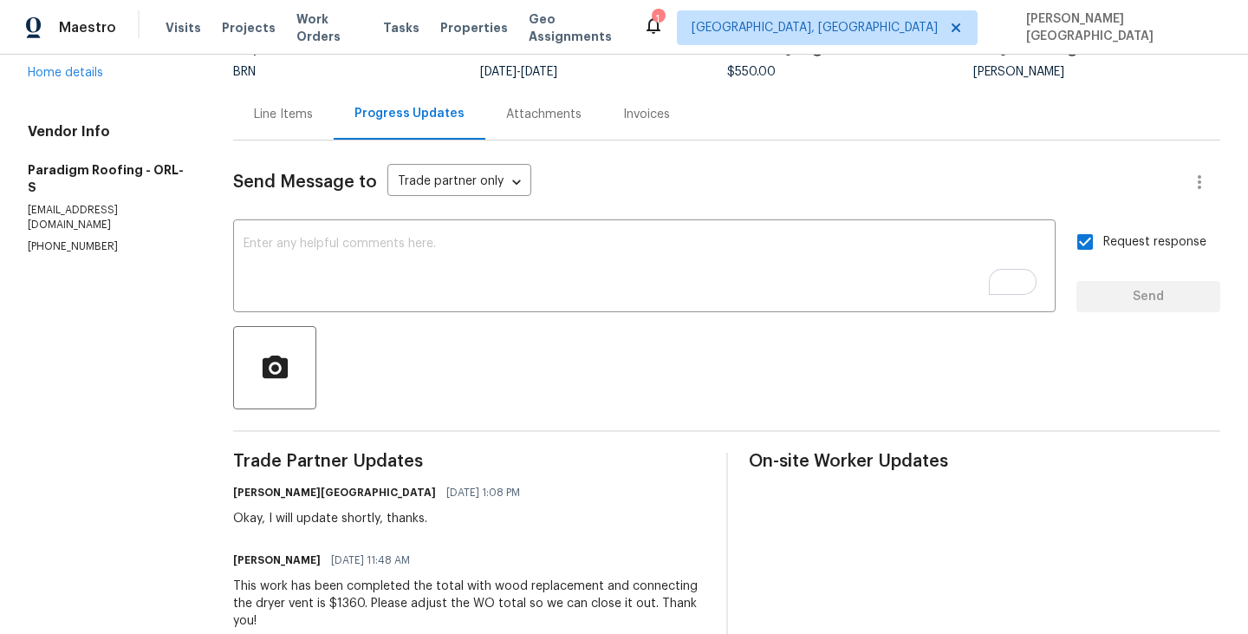
click at [357, 589] on div "This work has been completed the total with wood replacement and connecting the…" at bounding box center [468, 603] width 471 height 52
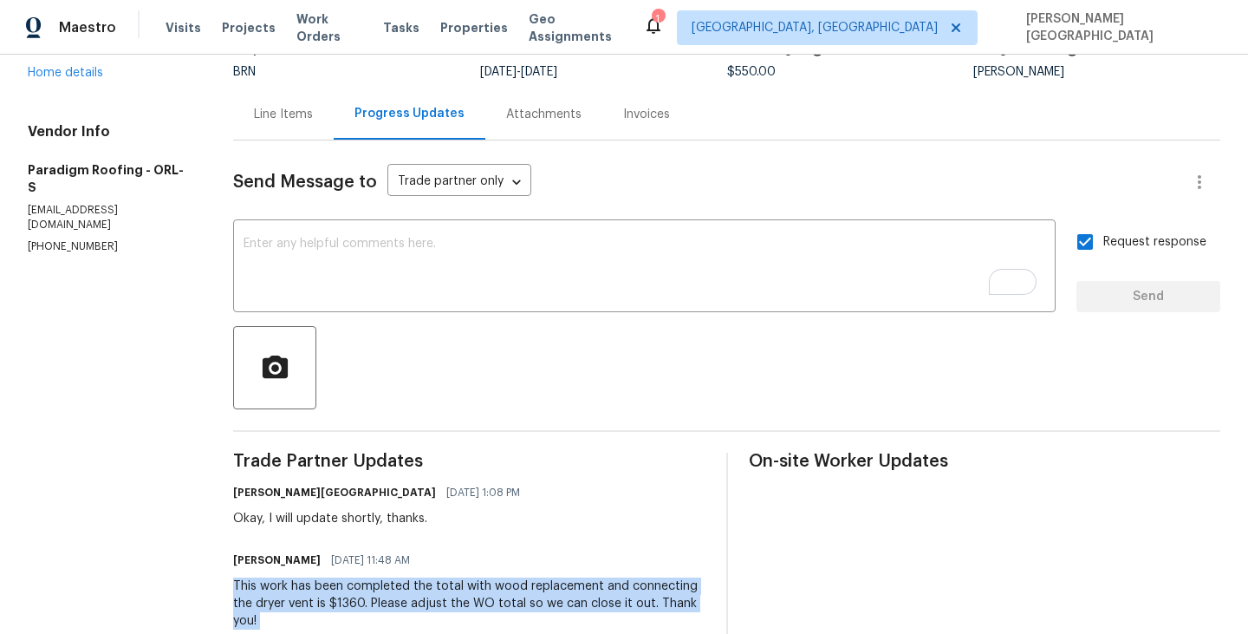
click at [357, 589] on div "This work has been completed the total with wood replacement and connecting the…" at bounding box center [468, 603] width 471 height 52
copy div "This work has been completed the total with wood replacement and connecting the…"
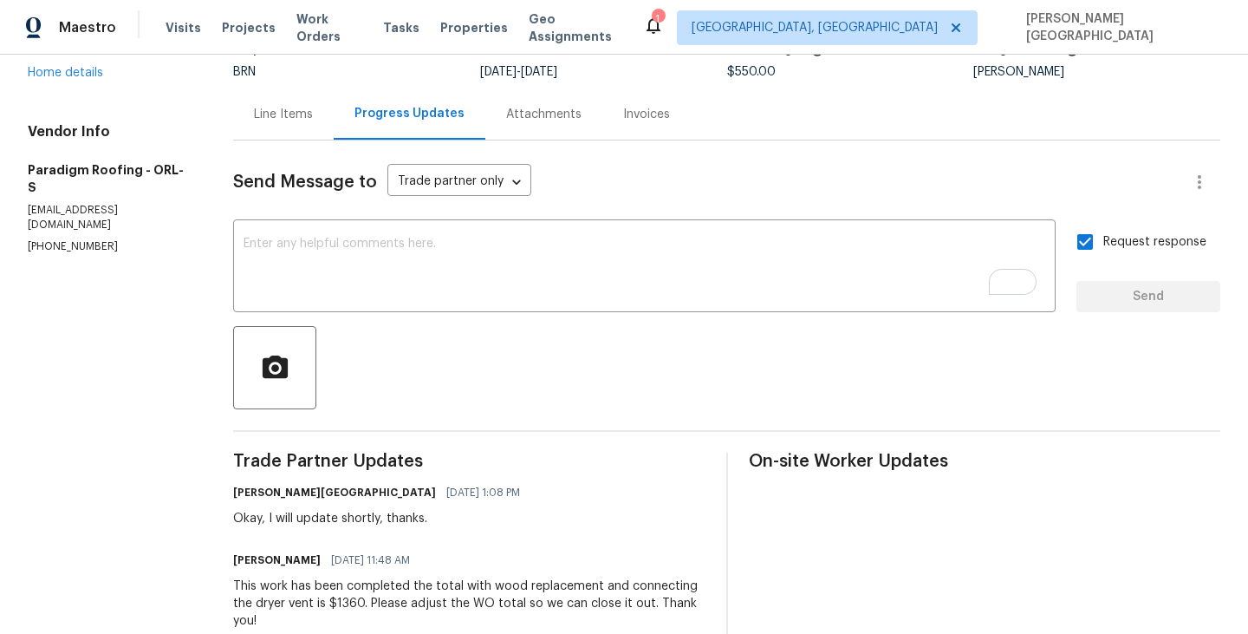
click at [749, 74] on span "$550.00" at bounding box center [751, 72] width 49 height 12
copy span "$550.00"
click at [285, 118] on div "Line Items" at bounding box center [283, 114] width 59 height 17
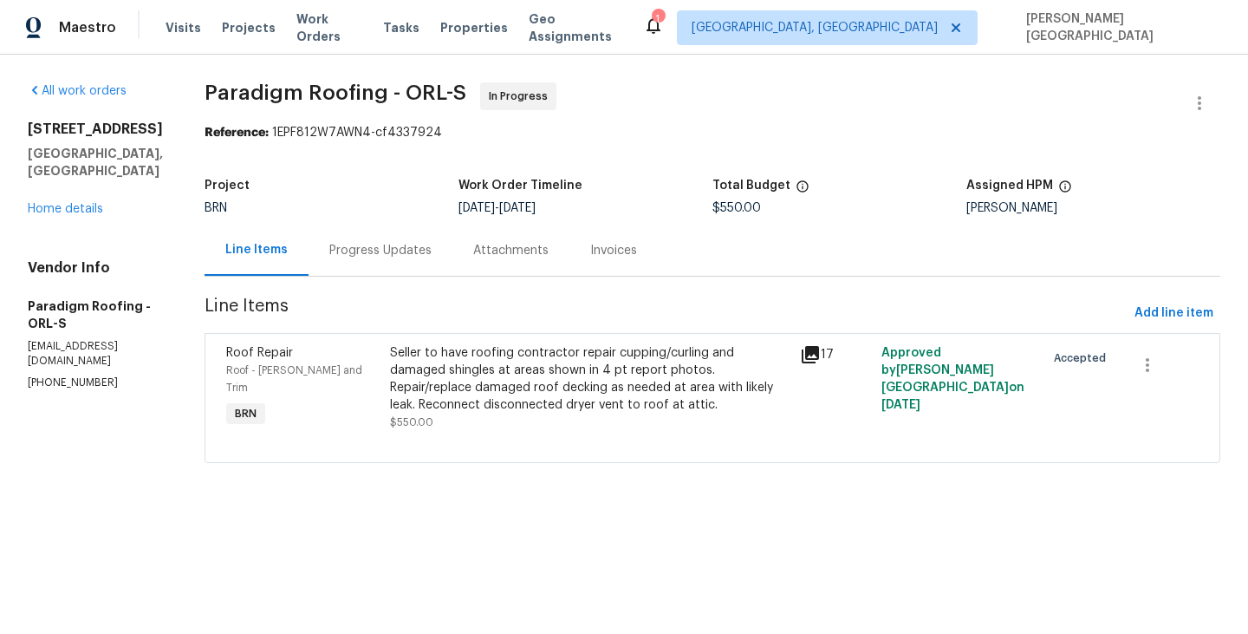
click at [455, 367] on div "Seller to have roofing contractor repair cupping/curling and damaged shingles a…" at bounding box center [590, 378] width 400 height 69
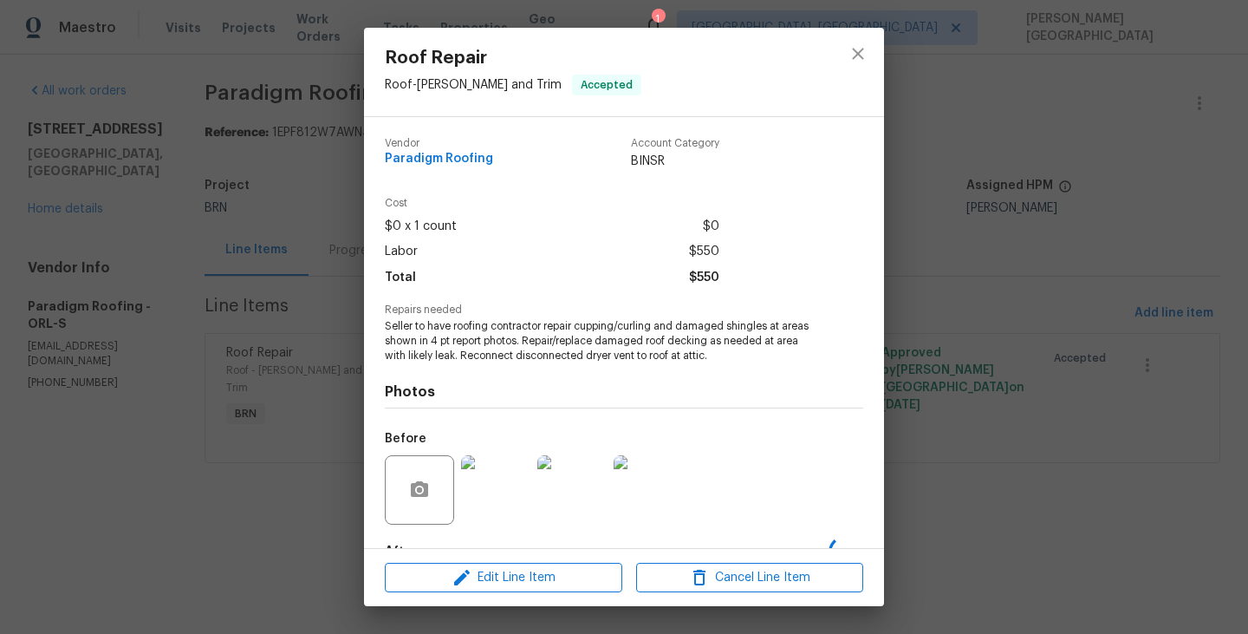
click at [521, 347] on span "Seller to have roofing contractor repair cupping/curling and damaged shingles a…" at bounding box center [600, 340] width 431 height 43
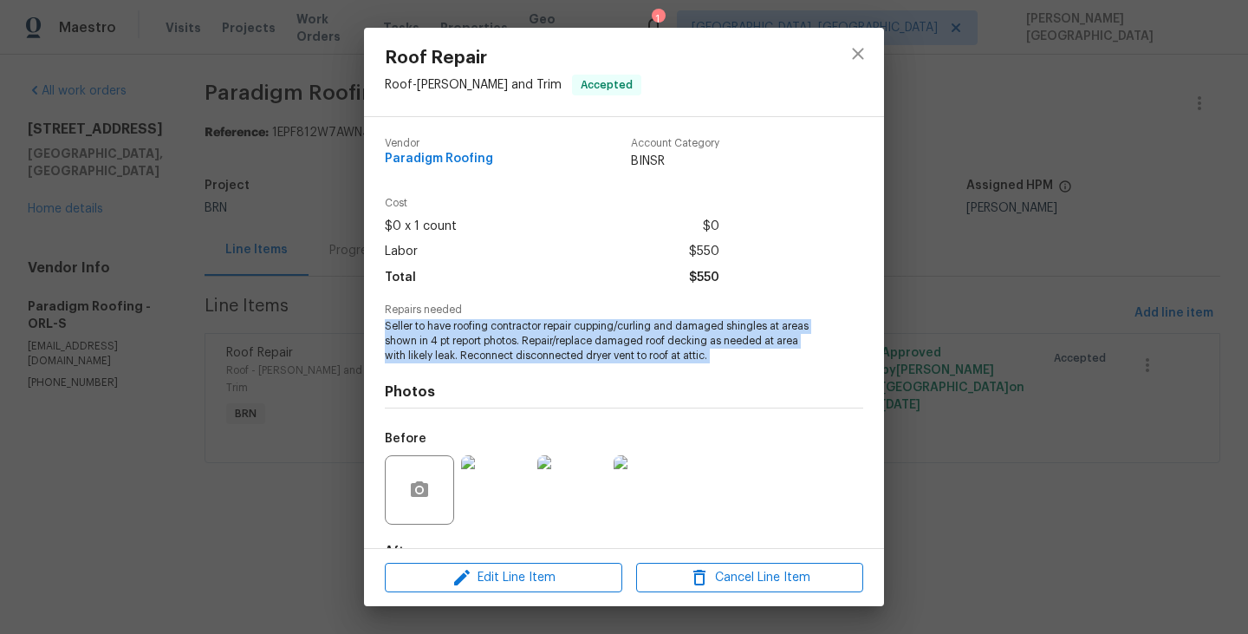
click at [521, 347] on span "Seller to have roofing contractor repair cupping/curling and damaged shingles a…" at bounding box center [600, 340] width 431 height 43
copy span "Seller to have roofing contractor repair cupping/curling and damaged shingles a…"
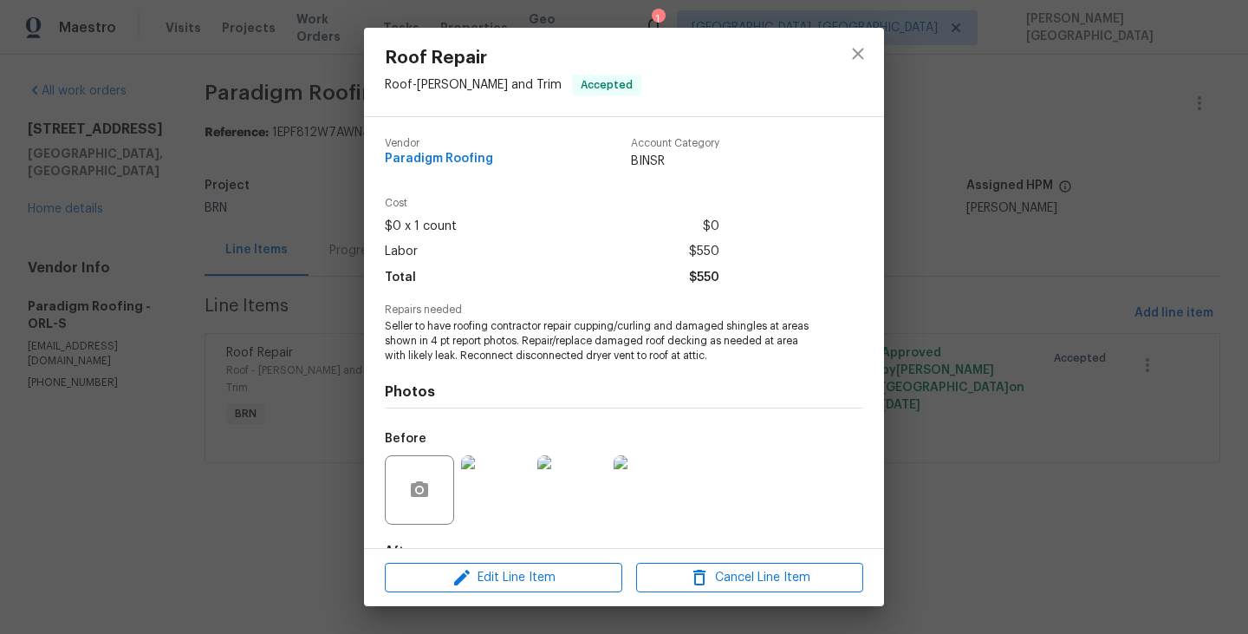
click at [74, 220] on div "Roof Repair Roof - Eaves and Trim Accepted Vendor Paradigm Roofing Account Cate…" at bounding box center [624, 317] width 1248 height 634
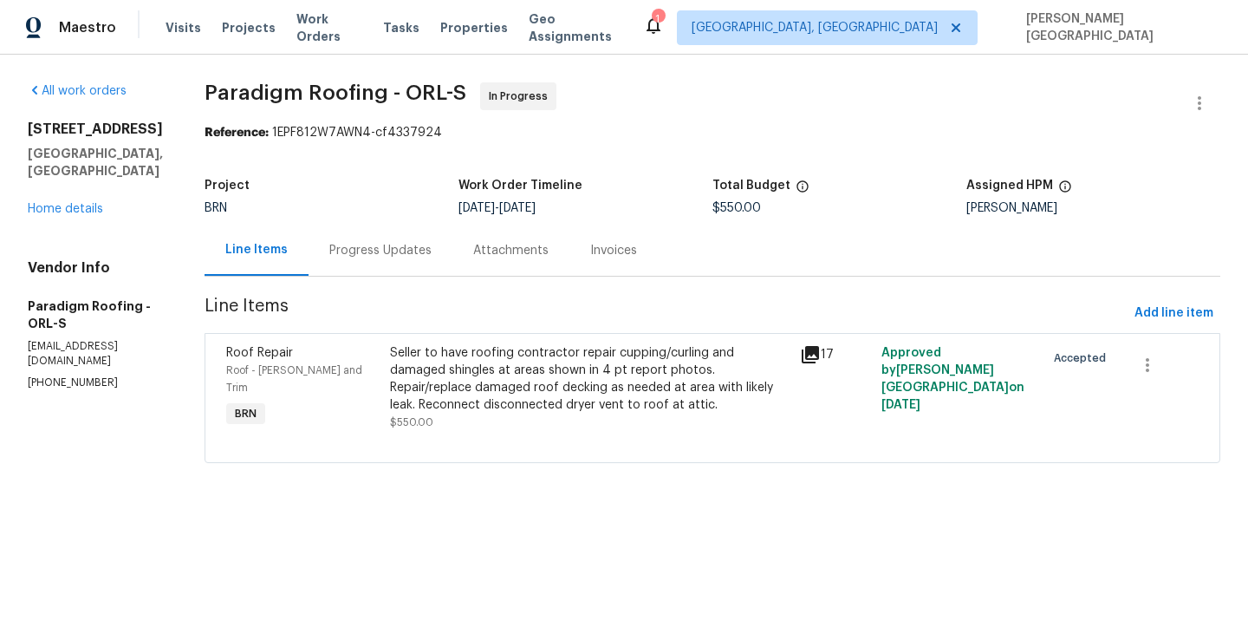
click at [90, 198] on div "4801 Summerbridge Cir Leesburg, FL 34748 Home details" at bounding box center [95, 168] width 135 height 97
click at [90, 205] on link "Home details" at bounding box center [65, 209] width 75 height 12
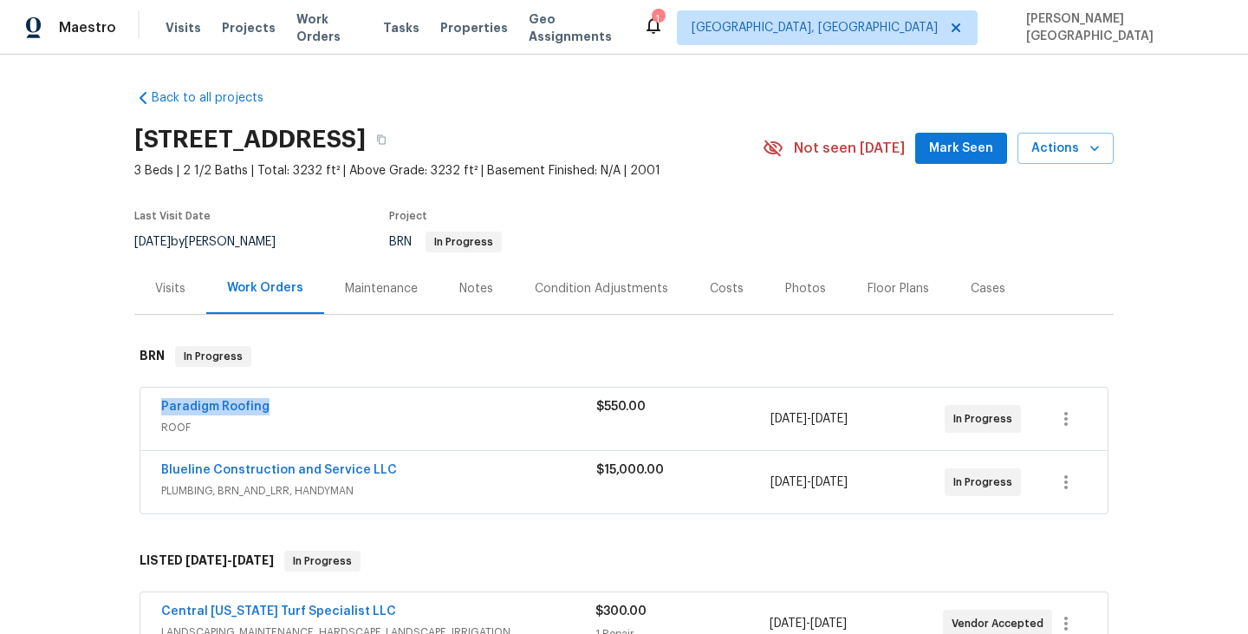
drag, startPoint x: 288, startPoint y: 402, endPoint x: 24, endPoint y: 401, distance: 263.5
click at [24, 401] on div "Back to all projects 4801 Summerbridge Cir, Leesburg, FL 34748 3 Beds | 2 1/2 B…" at bounding box center [624, 344] width 1248 height 579
copy link "Paradigm Roofing"
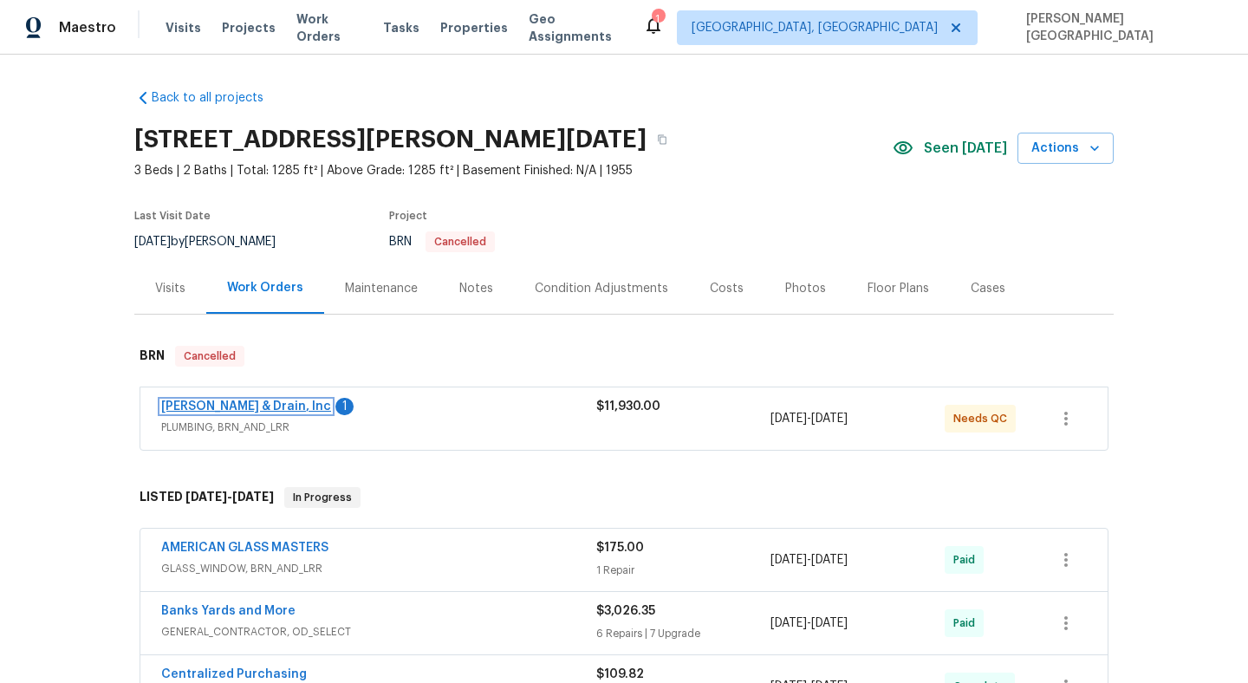
click at [312, 405] on link "Owen Plumbing & Drain, Inc" at bounding box center [246, 406] width 170 height 12
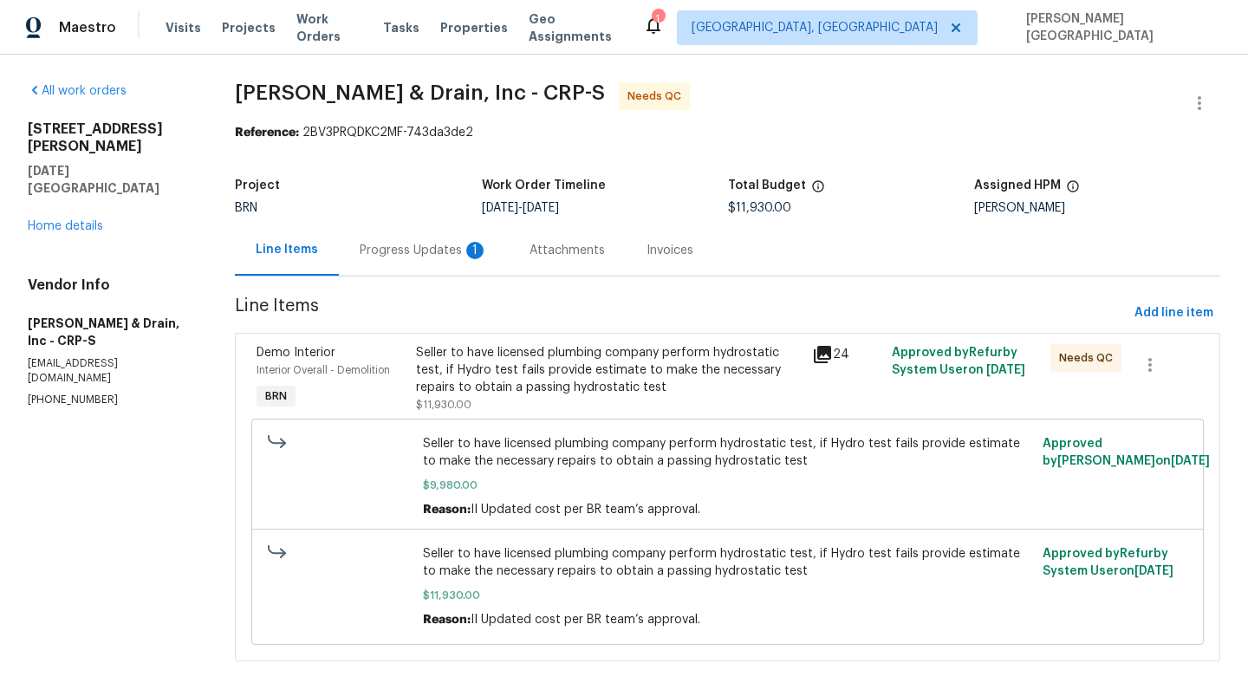
click at [460, 266] on div "Progress Updates 1" at bounding box center [424, 249] width 170 height 51
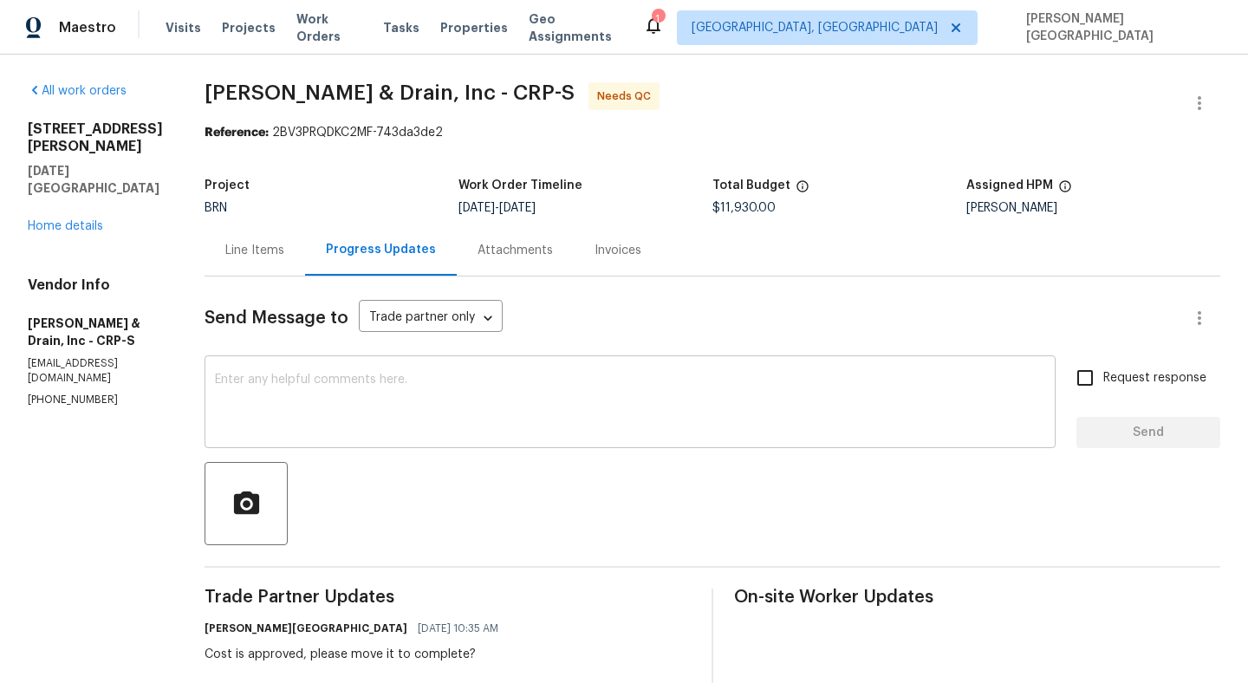
click at [355, 388] on textarea at bounding box center [630, 404] width 830 height 61
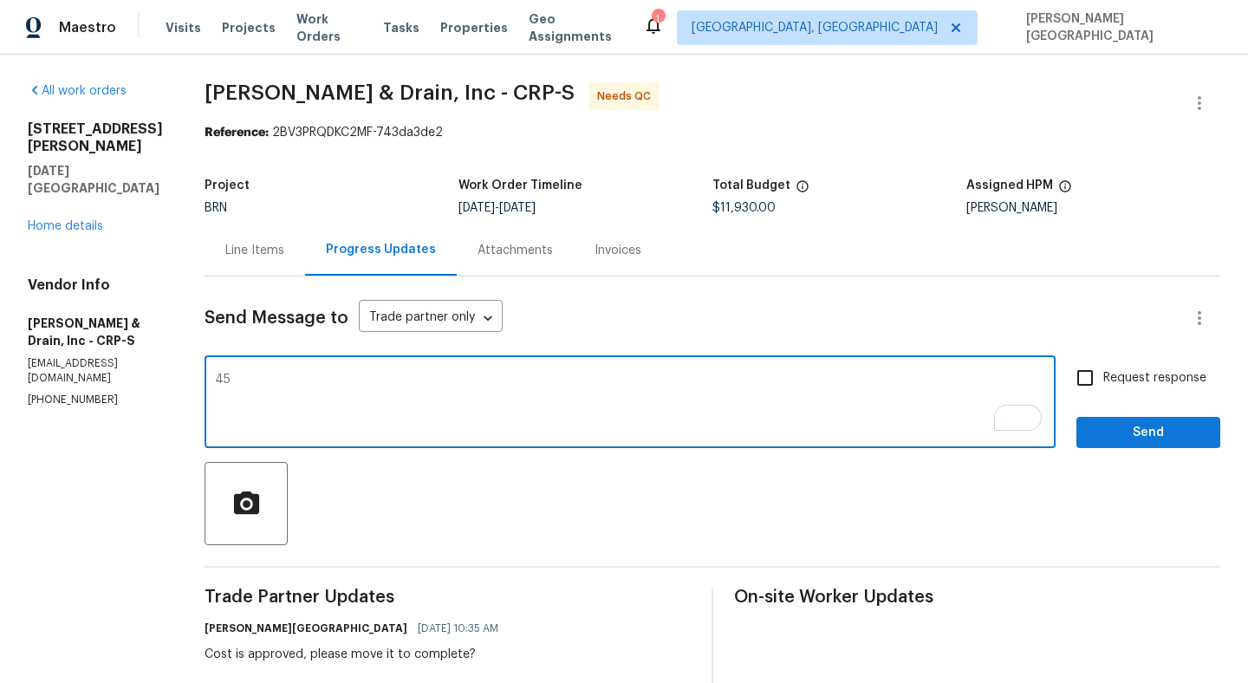
type textarea "45"
click at [244, 383] on textarea "45" at bounding box center [630, 404] width 830 height 61
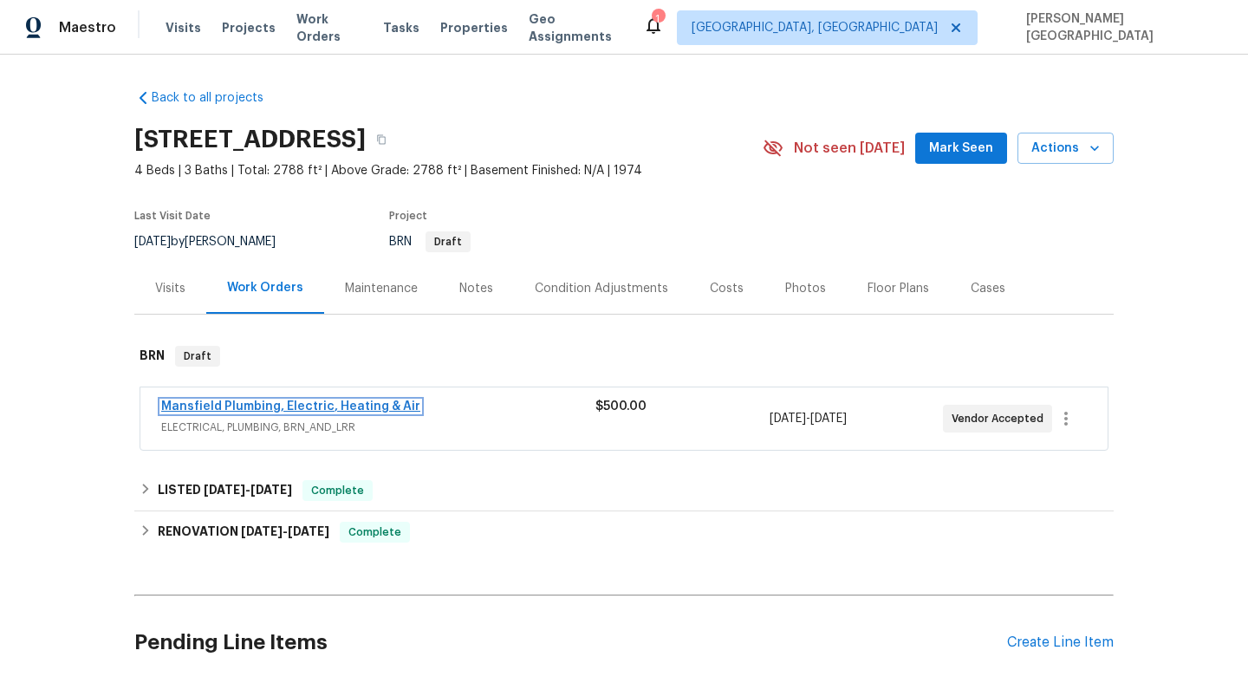
click at [248, 403] on link "Mansfield Plumbing, Electric, Heating & Air" at bounding box center [290, 406] width 259 height 12
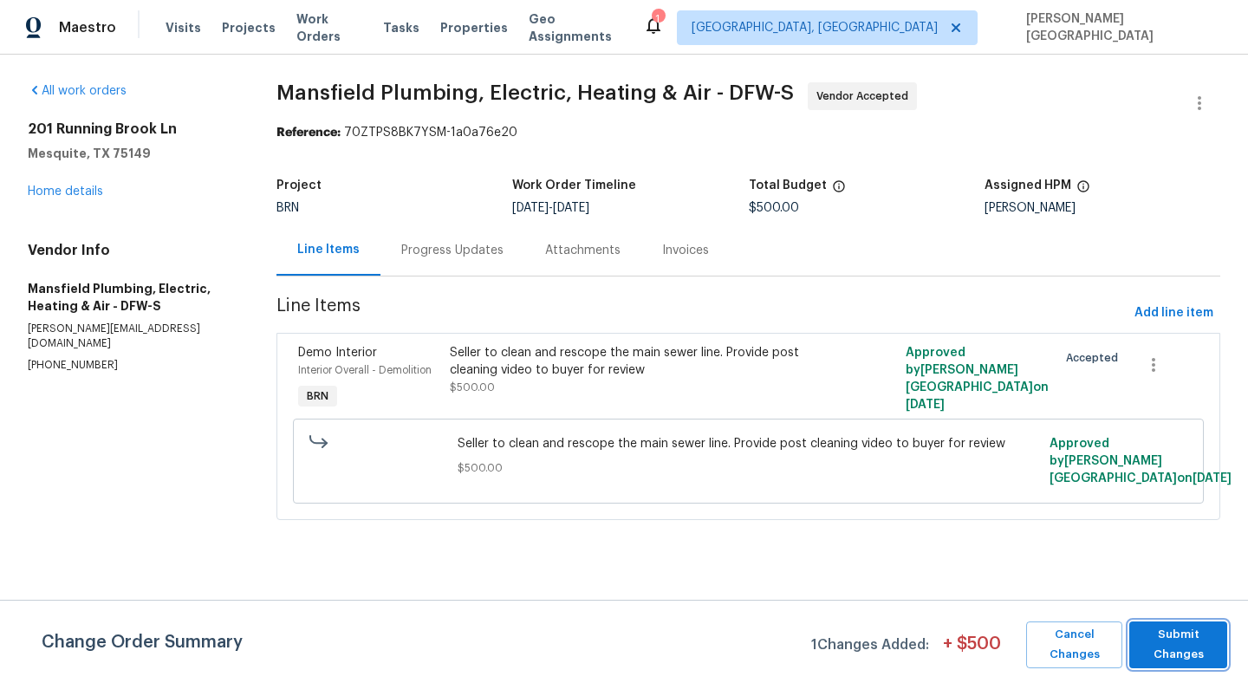
click at [1163, 653] on span "Submit Changes" at bounding box center [1178, 645] width 81 height 40
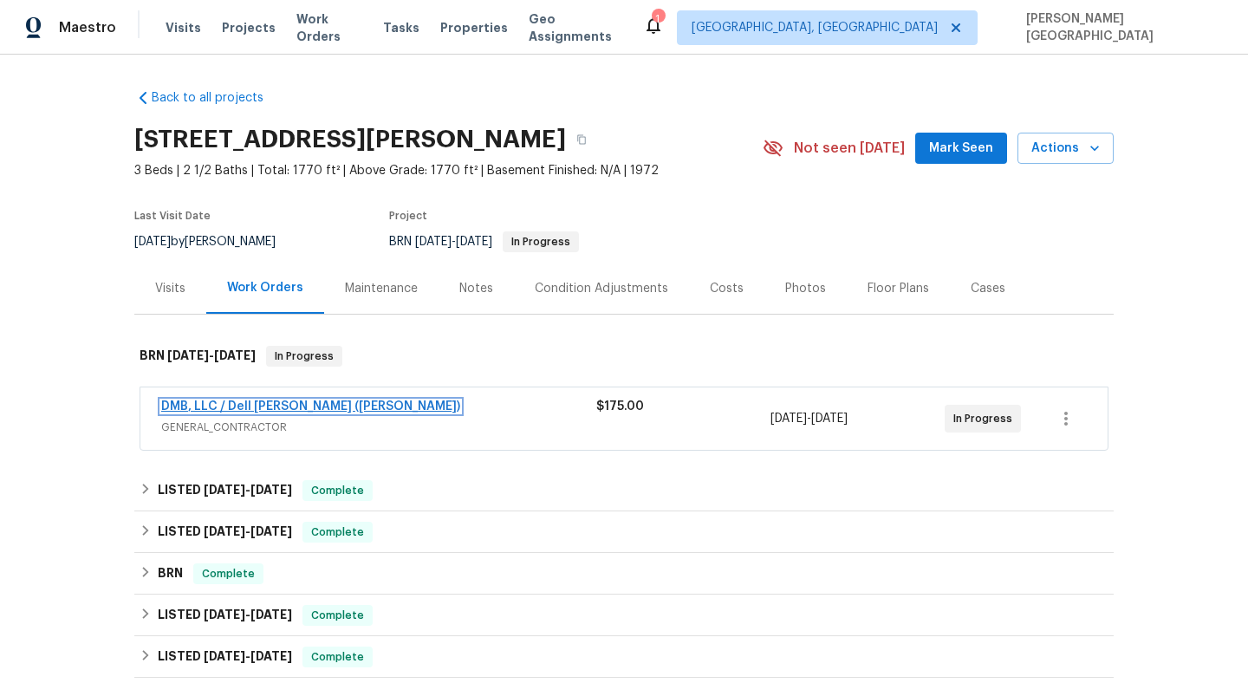
click at [235, 403] on link "DMB, LLC / Dell [PERSON_NAME] ([PERSON_NAME])" at bounding box center [310, 406] width 299 height 12
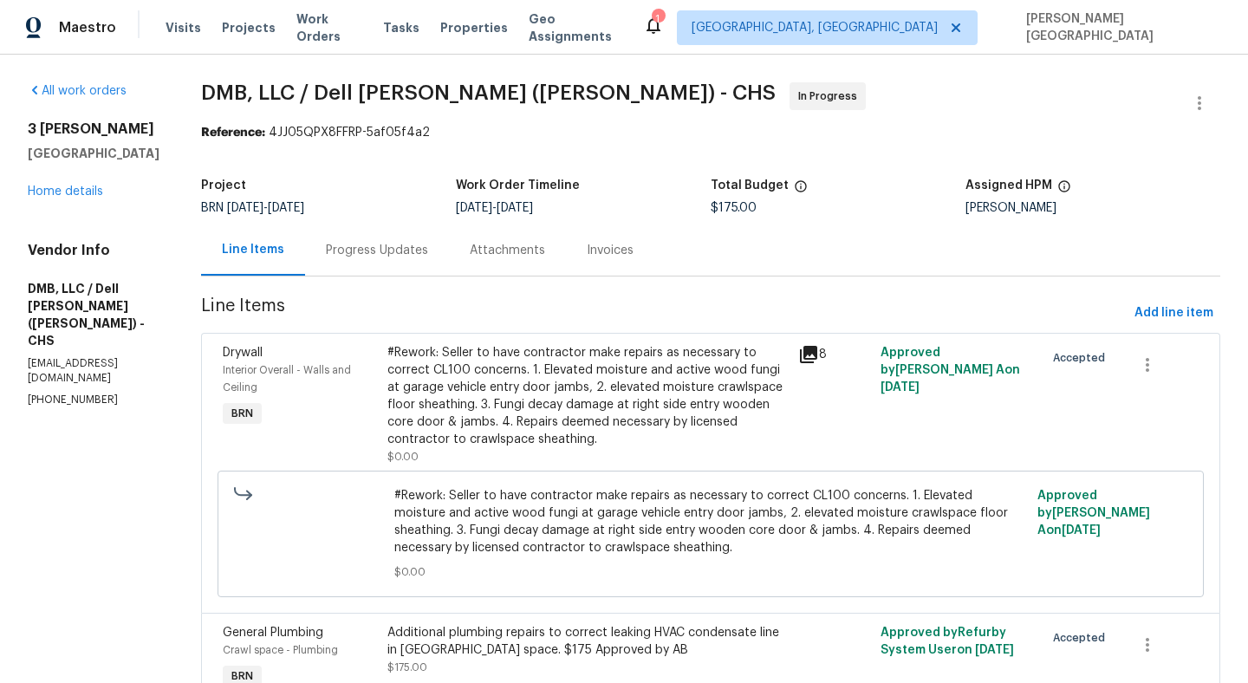
click at [77, 393] on p "[PHONE_NUMBER]" at bounding box center [94, 400] width 132 height 15
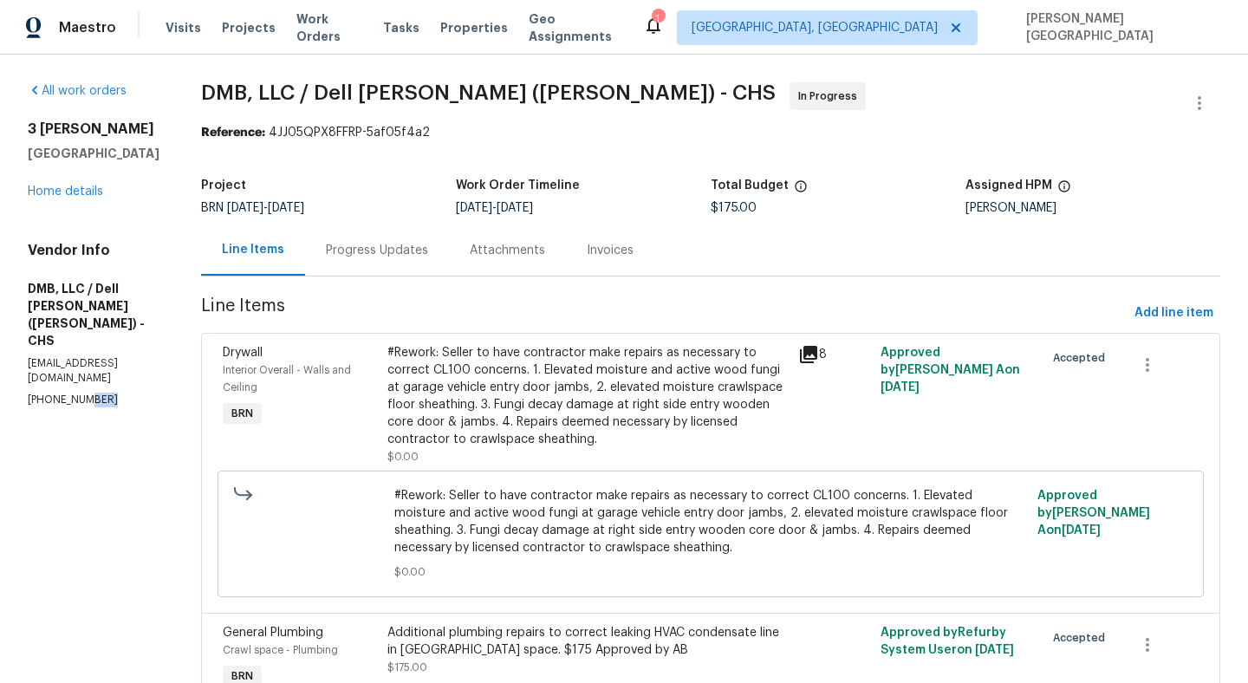
click at [77, 393] on p "[PHONE_NUMBER]" at bounding box center [94, 400] width 132 height 15
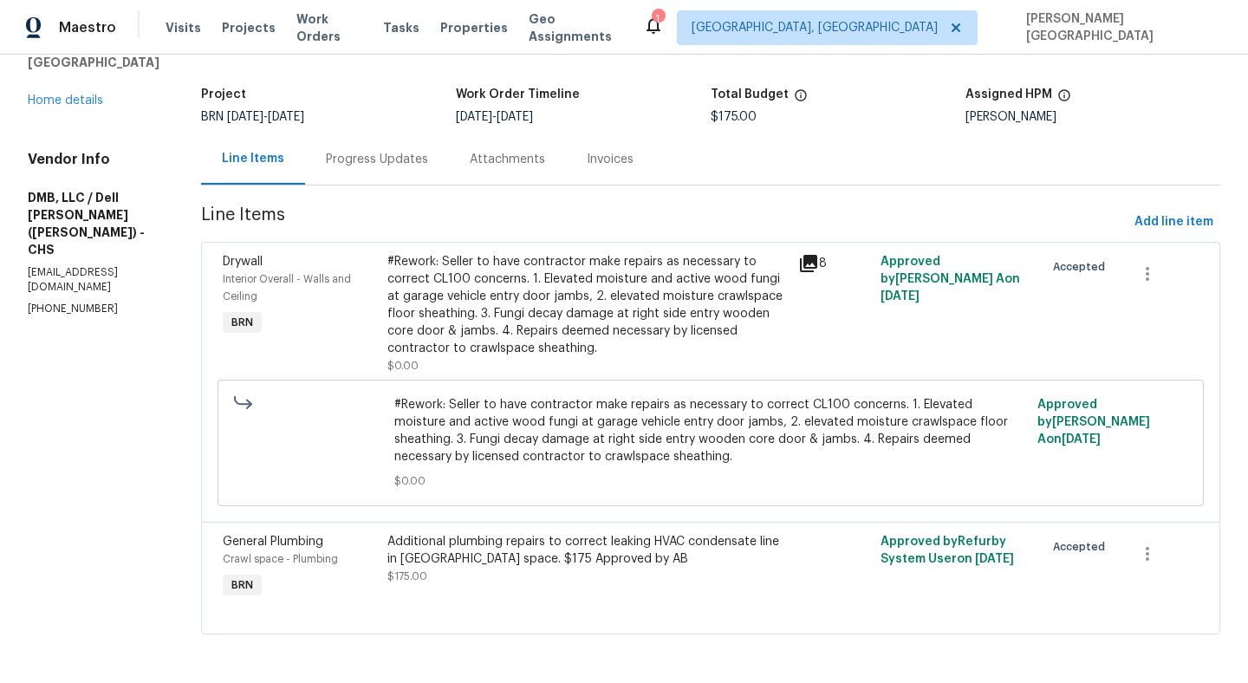
click at [364, 184] on div "Progress Updates" at bounding box center [377, 158] width 144 height 51
